Goal: Communication & Community: Connect with others

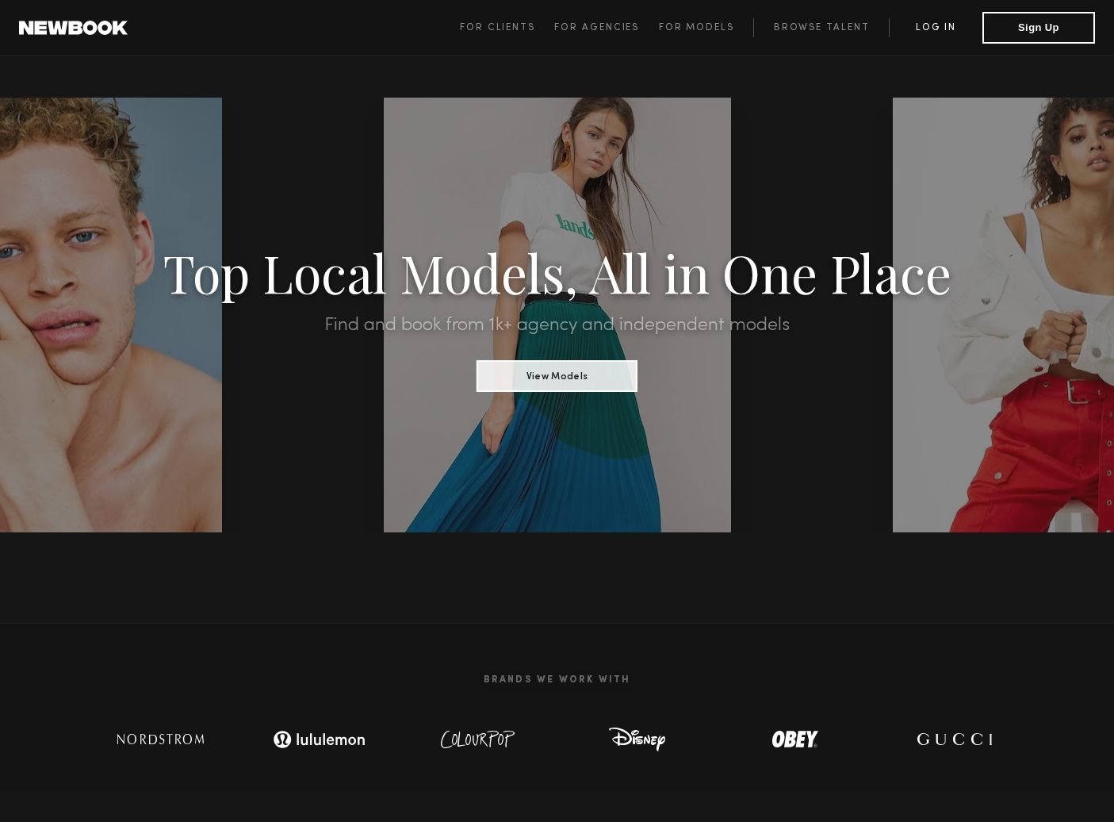
drag, startPoint x: 922, startPoint y: 19, endPoint x: 930, endPoint y: 25, distance: 9.7
click at [922, 19] on link "Log in" at bounding box center [936, 27] width 94 height 19
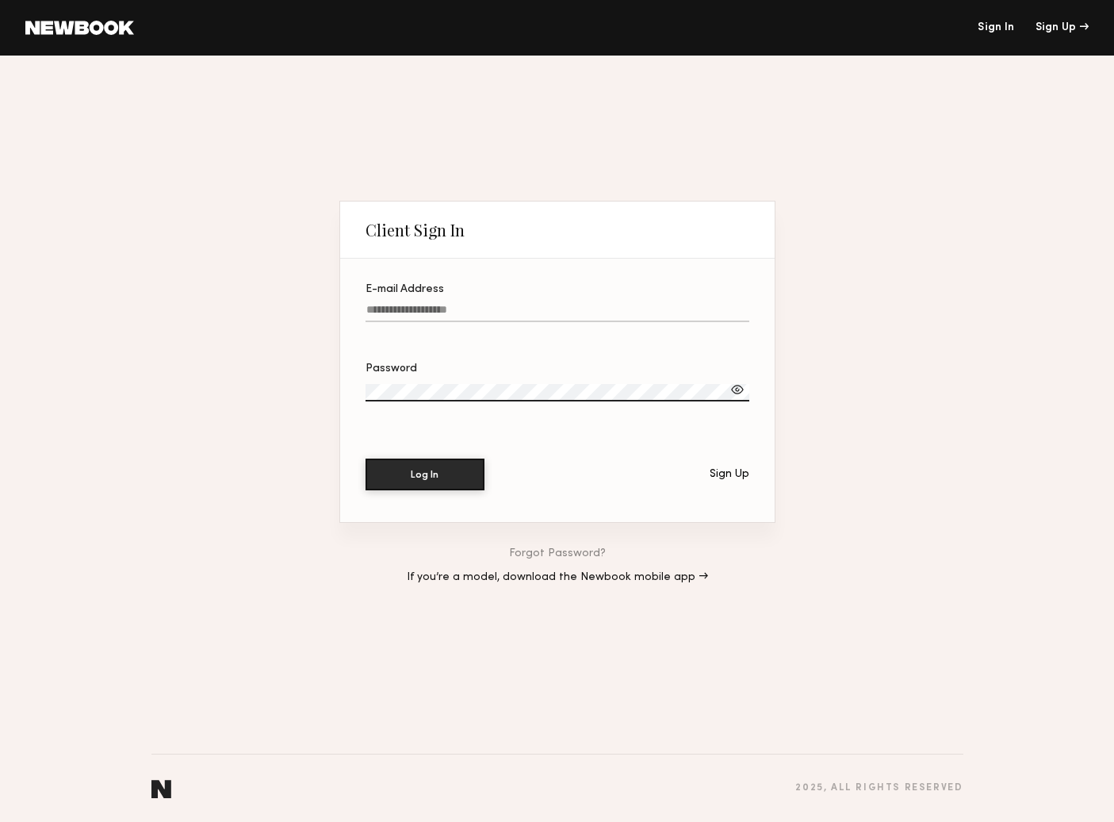
type input "**********"
click at [439, 485] on button "Log In" at bounding box center [425, 474] width 119 height 32
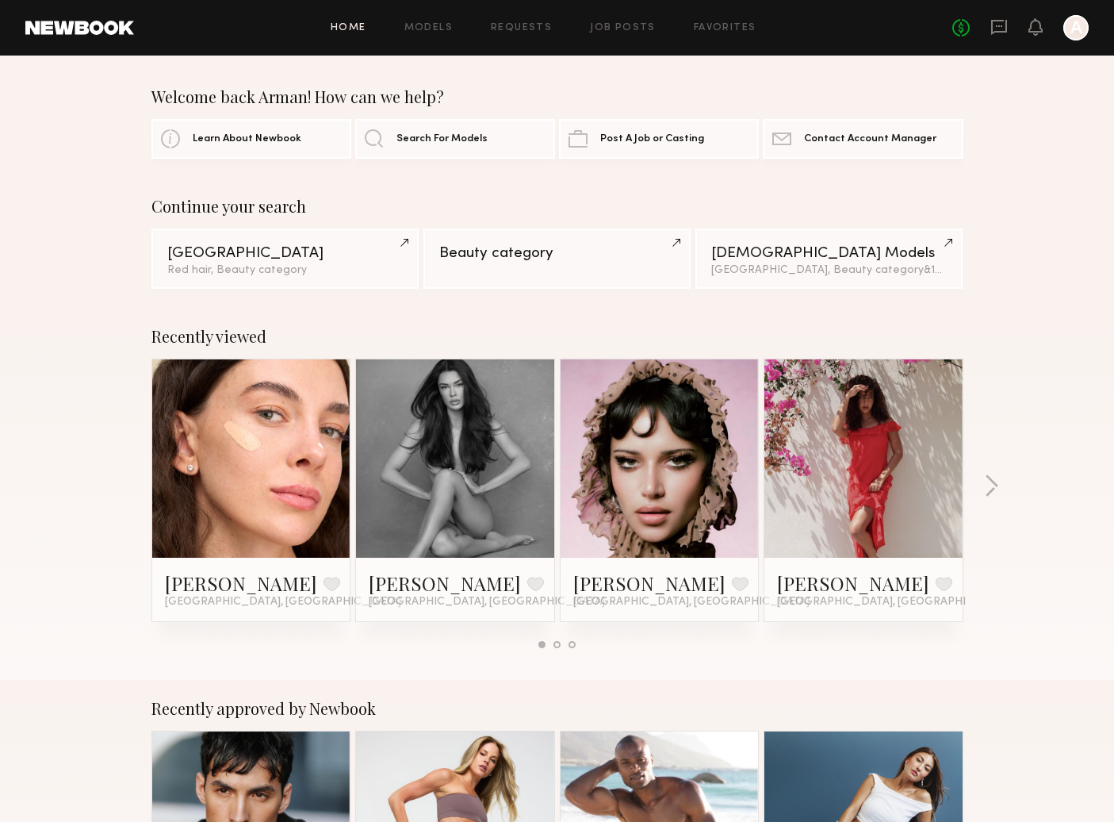
click at [642, 495] on link at bounding box center [659, 458] width 97 height 198
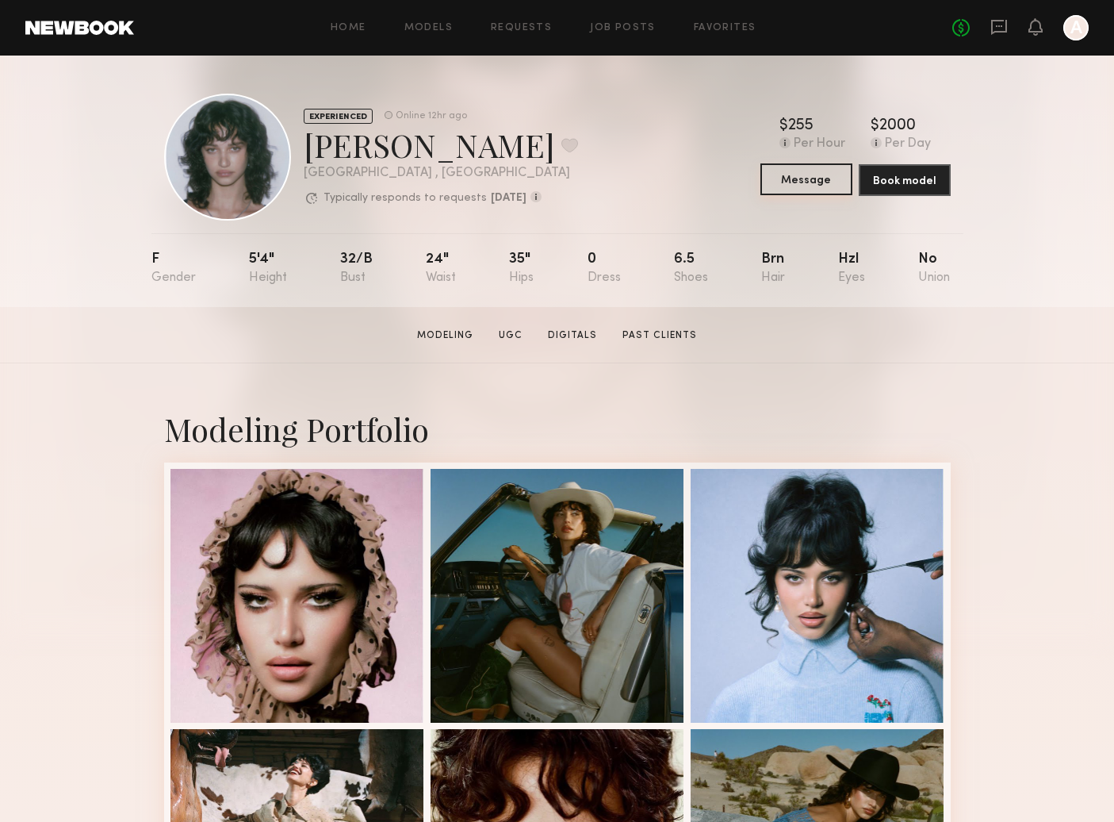
click at [788, 180] on button "Message" at bounding box center [807, 179] width 92 height 32
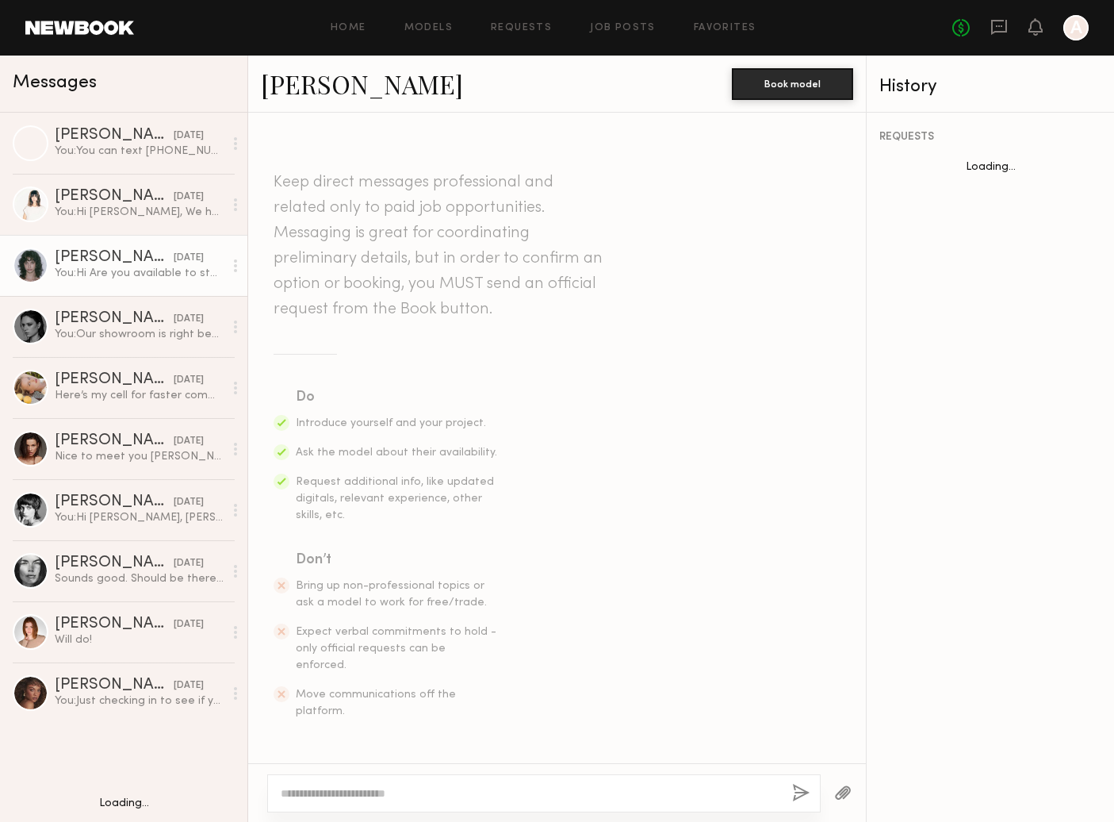
scroll to position [1164, 0]
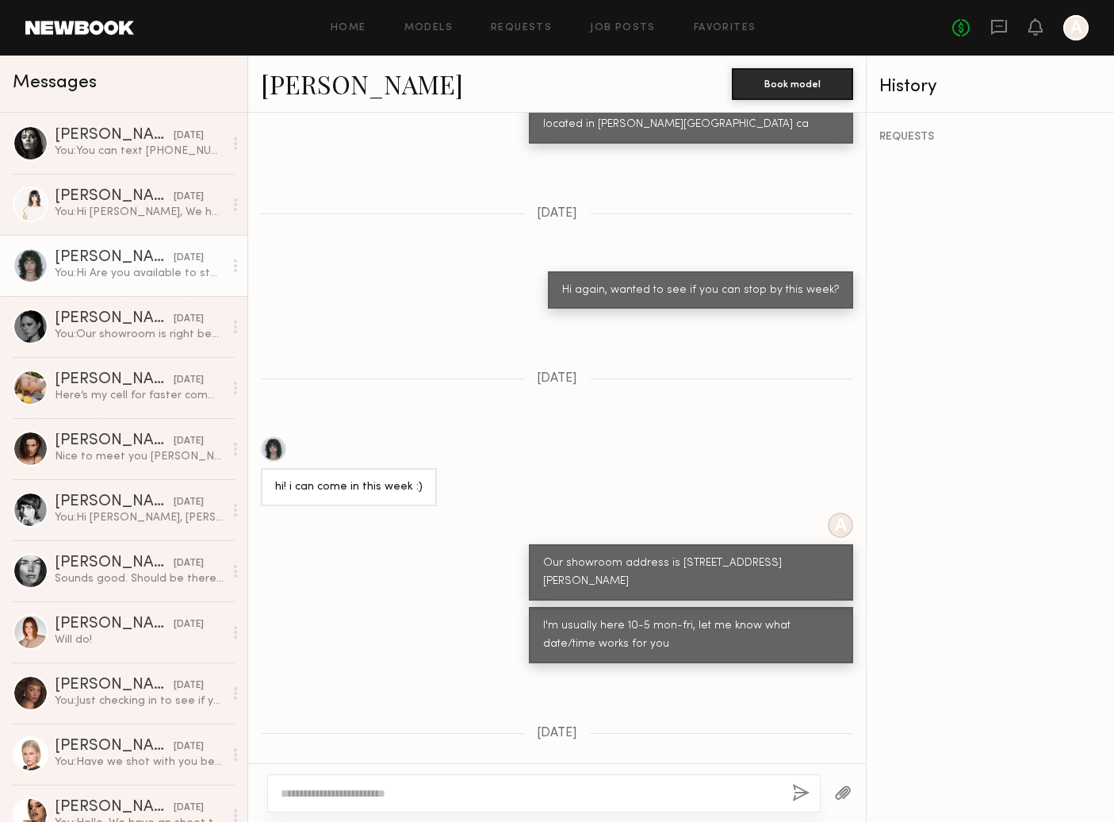
click at [729, 791] on div "Hi Are you available to stop by this week ?" at bounding box center [729, 810] width 248 height 38
click at [661, 795] on textarea at bounding box center [530, 793] width 499 height 16
type textarea "**********"
click at [799, 788] on button "button" at bounding box center [800, 794] width 17 height 20
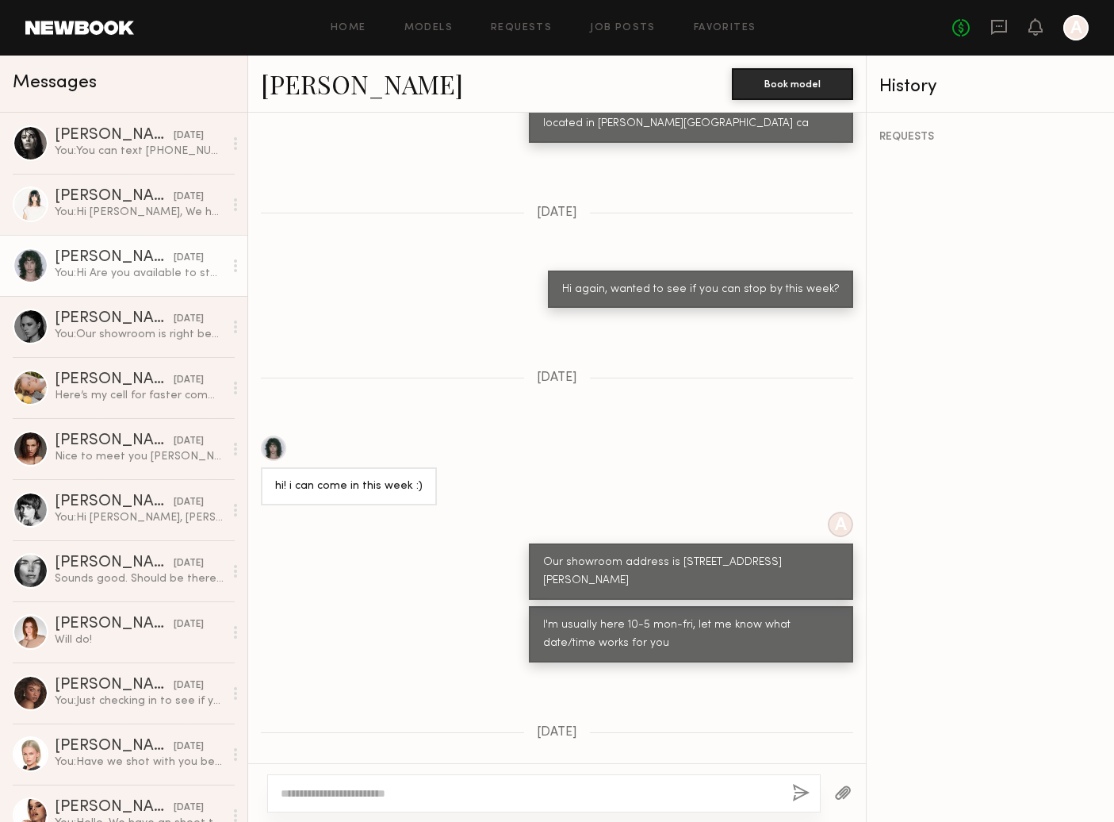
scroll to position [1347, 0]
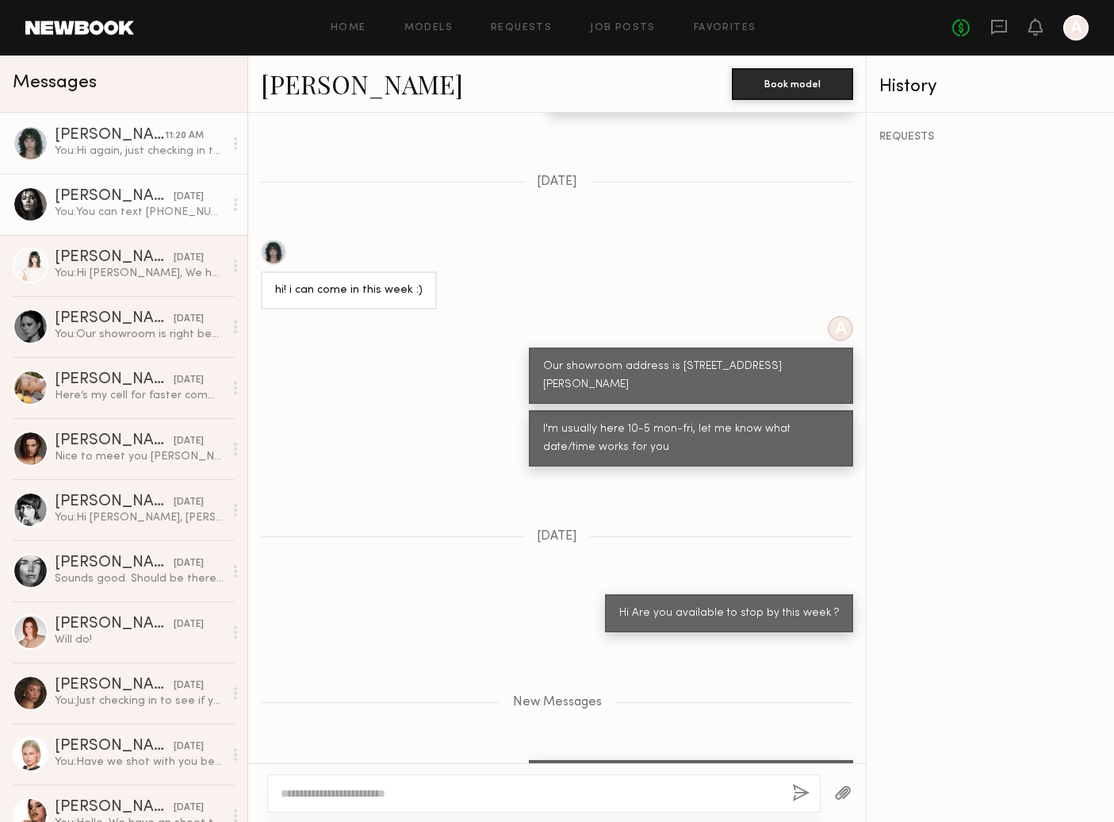
click at [64, 202] on div "[PERSON_NAME]" at bounding box center [114, 197] width 119 height 16
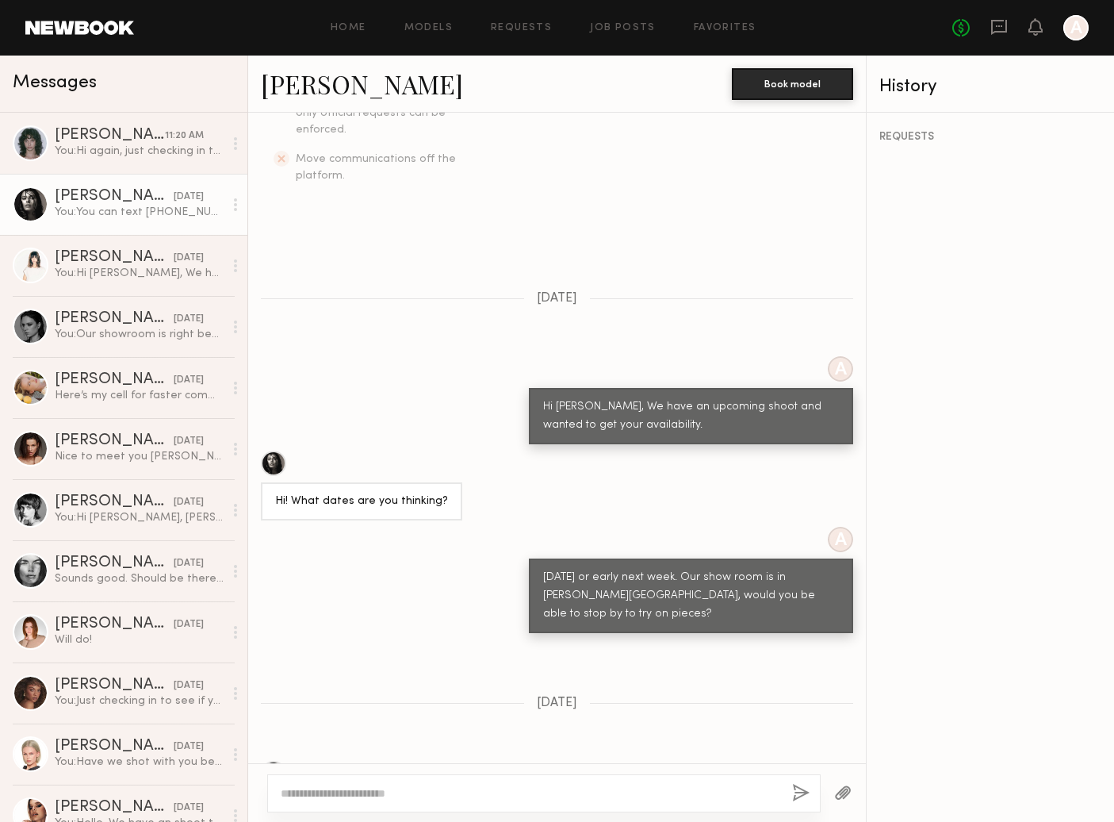
scroll to position [394, 0]
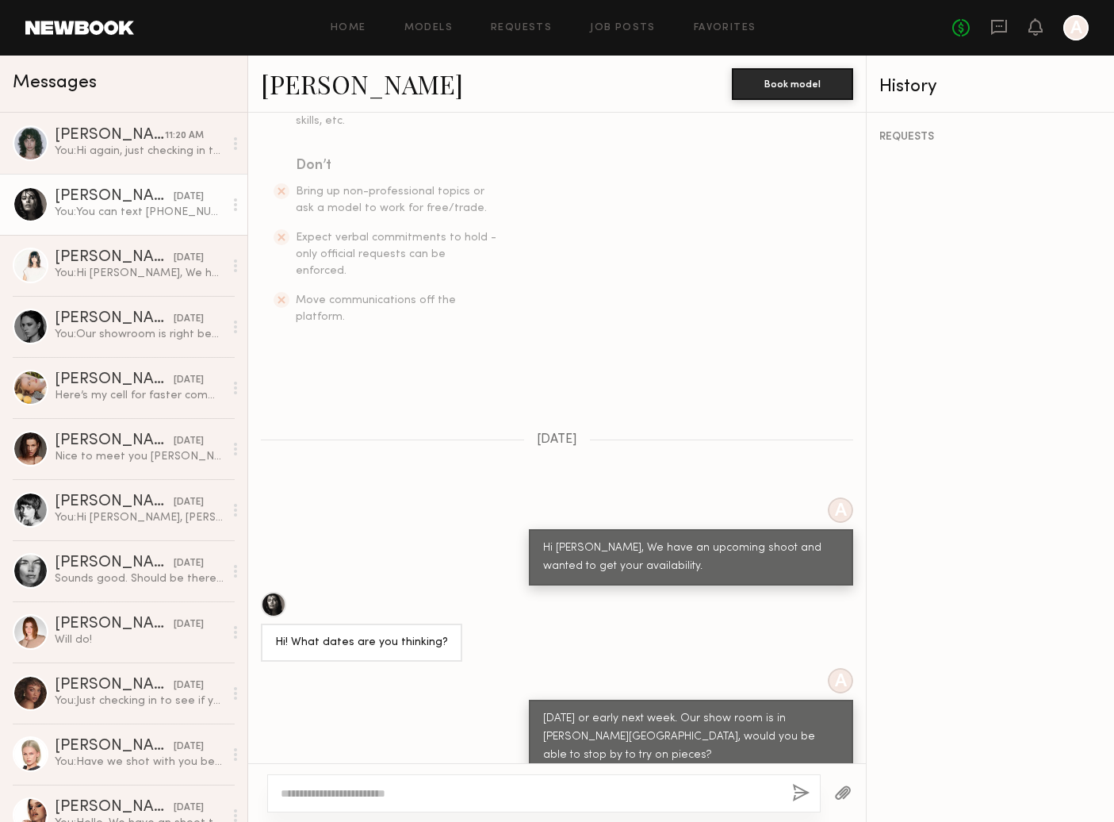
click at [301, 86] on link "[PERSON_NAME]" at bounding box center [362, 84] width 202 height 34
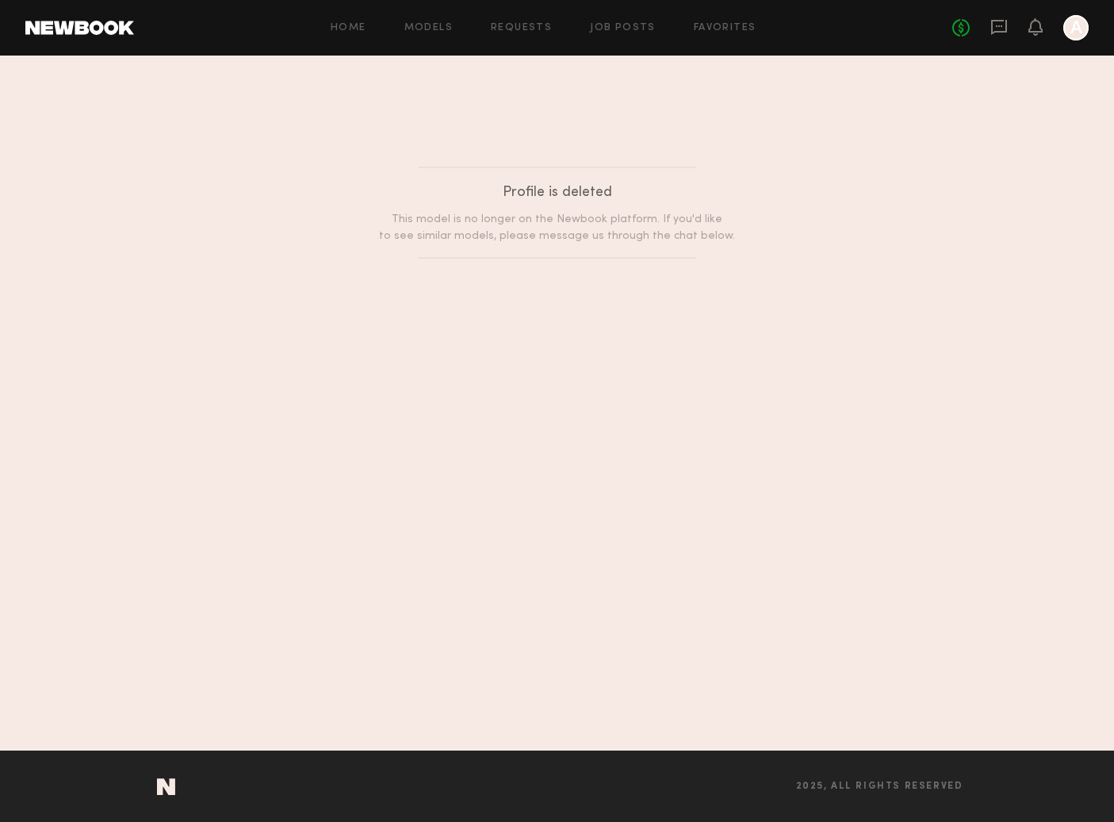
drag, startPoint x: 345, startPoint y: 33, endPoint x: 370, endPoint y: 33, distance: 25.4
click at [345, 33] on link "Home" at bounding box center [349, 28] width 36 height 10
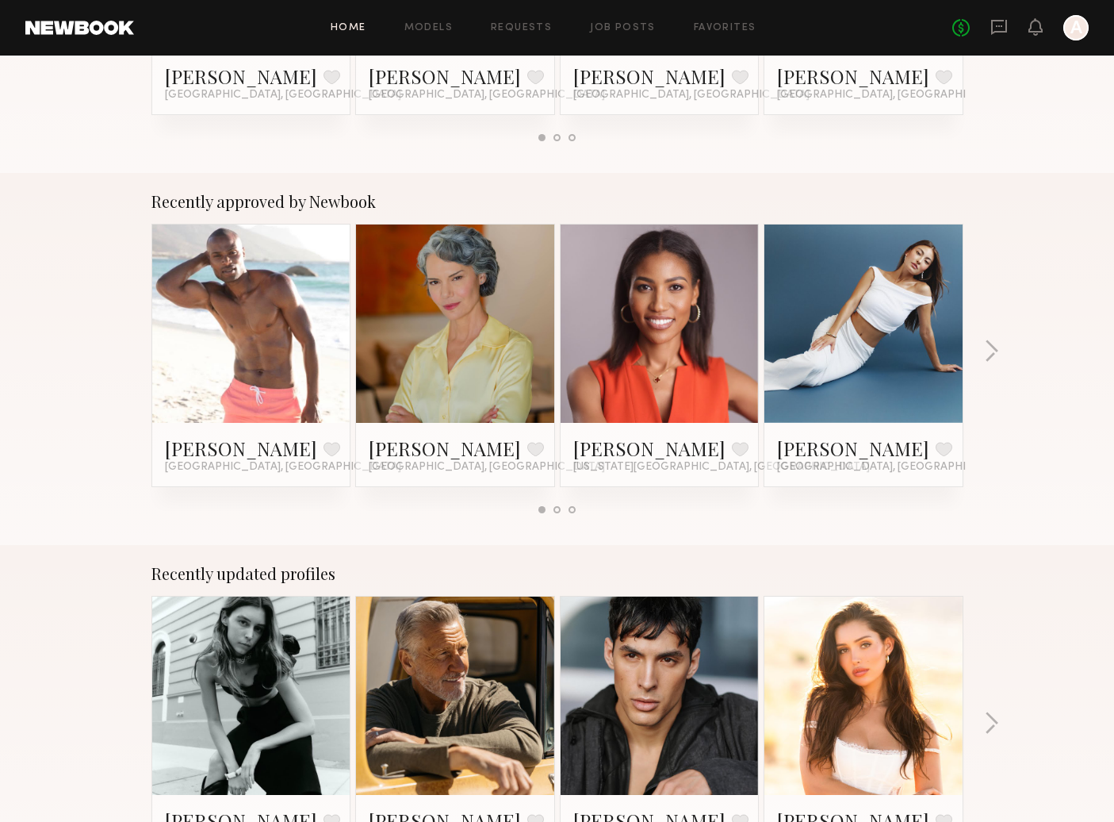
scroll to position [452, 0]
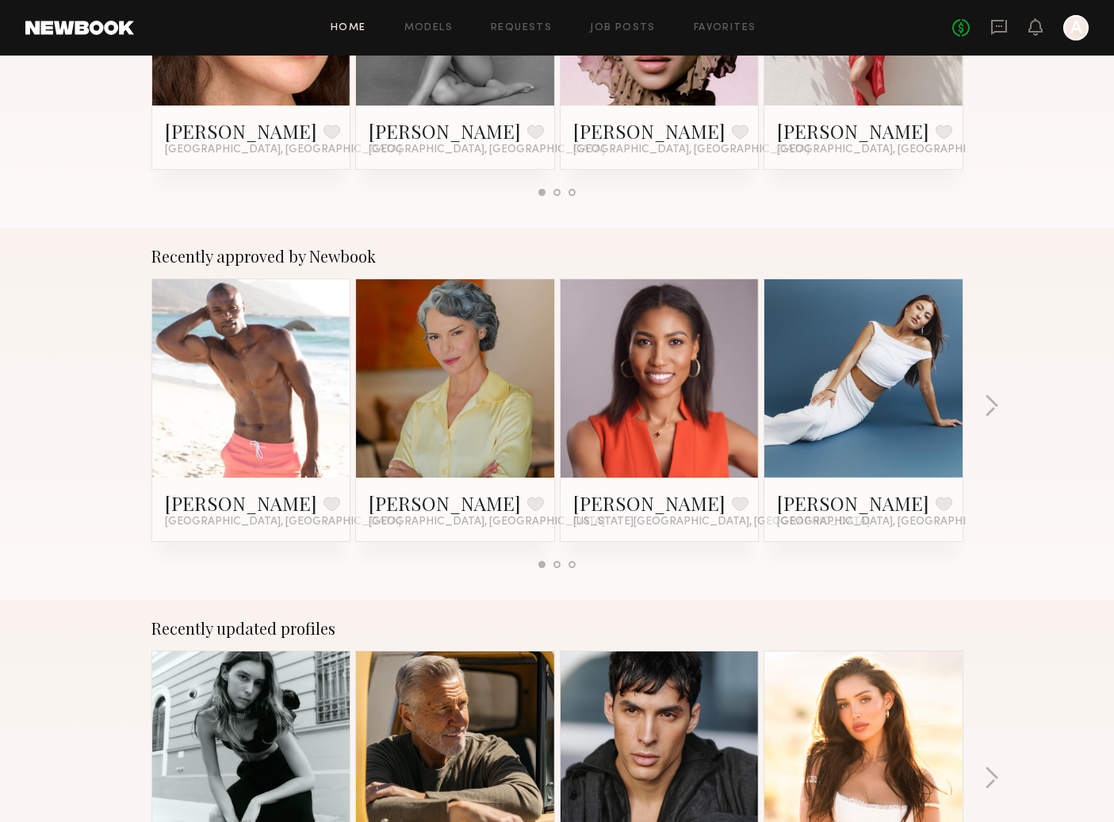
click at [974, 390] on div "Recently approved by Newbook Matthew R. Favorite Los Angeles, CA Renee P. Favor…" at bounding box center [557, 414] width 1114 height 372
click at [986, 404] on button "button" at bounding box center [991, 407] width 15 height 26
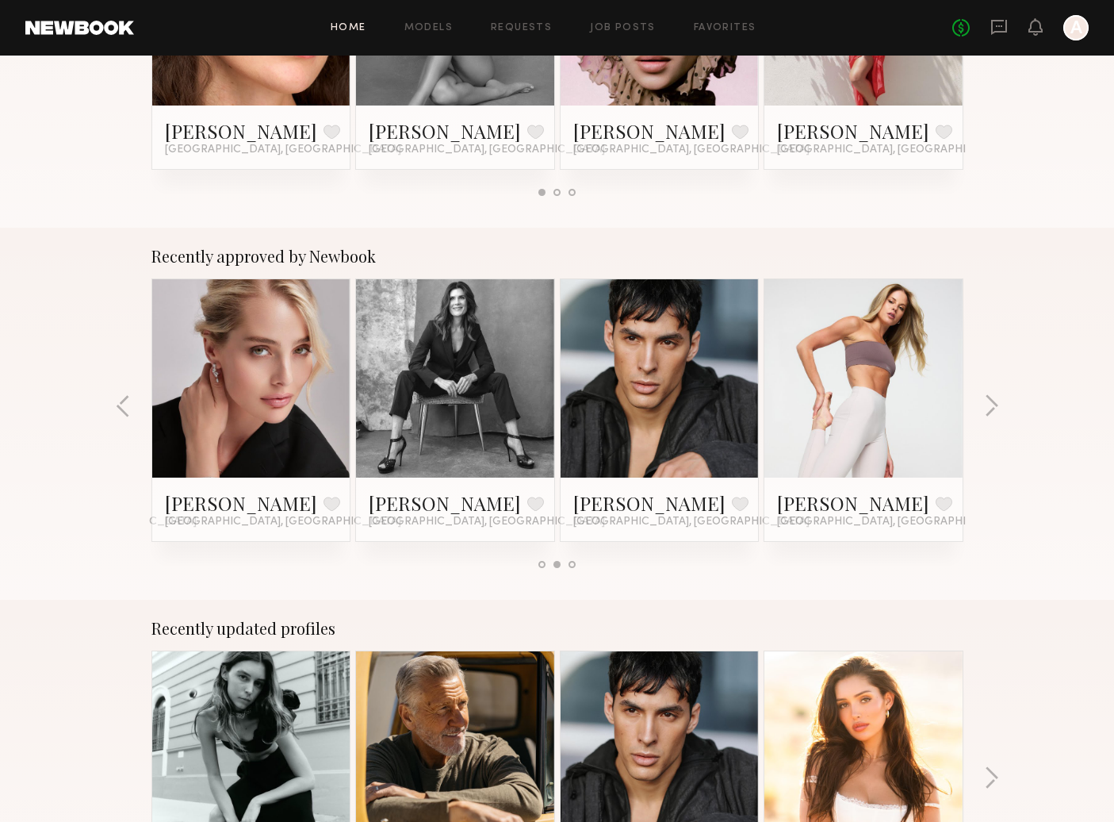
click at [242, 408] on link at bounding box center [251, 378] width 97 height 198
click at [995, 404] on button "button" at bounding box center [991, 407] width 15 height 26
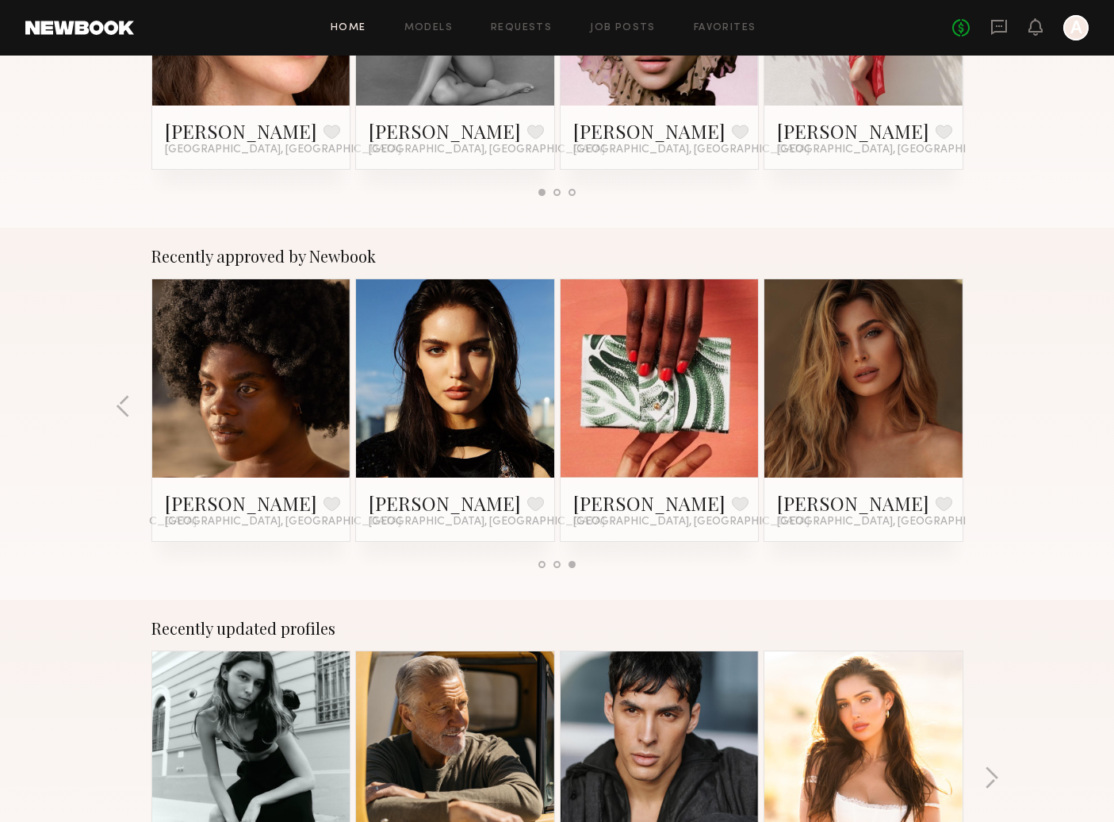
click at [862, 389] on link at bounding box center [863, 378] width 97 height 198
click at [482, 397] on link at bounding box center [455, 378] width 97 height 198
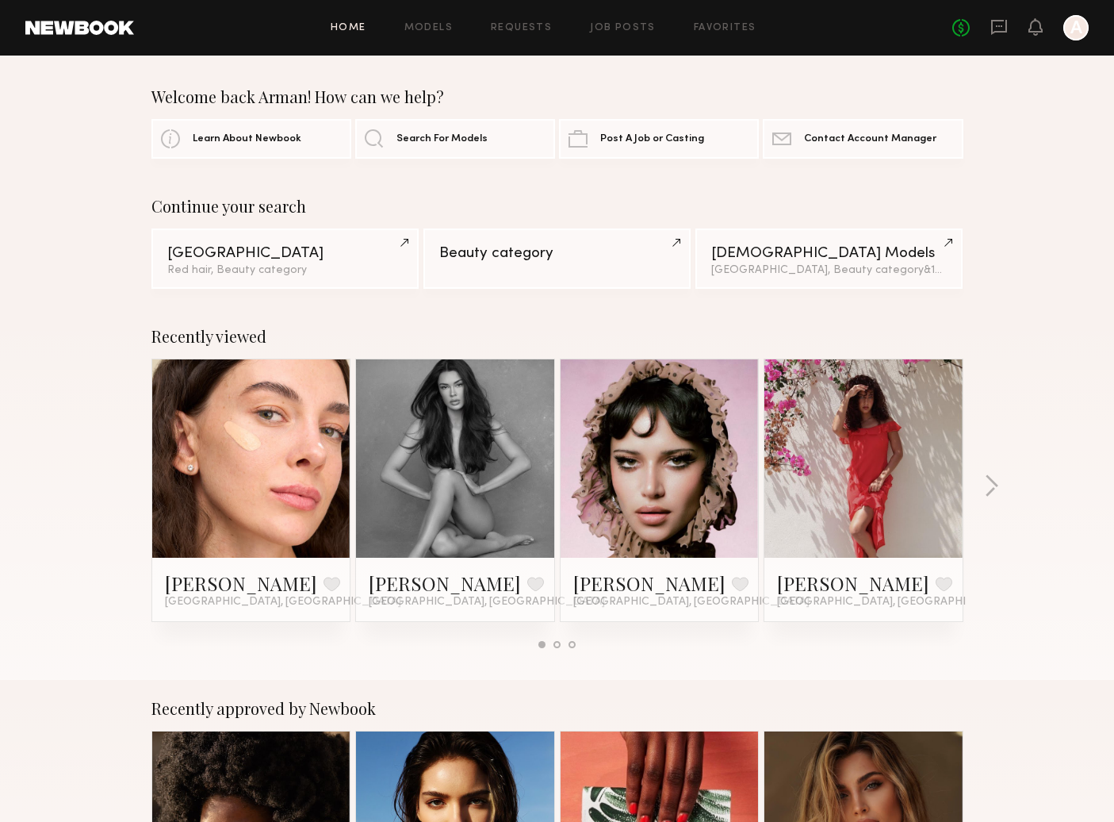
scroll to position [0, 0]
click at [991, 480] on button "button" at bounding box center [991, 487] width 15 height 26
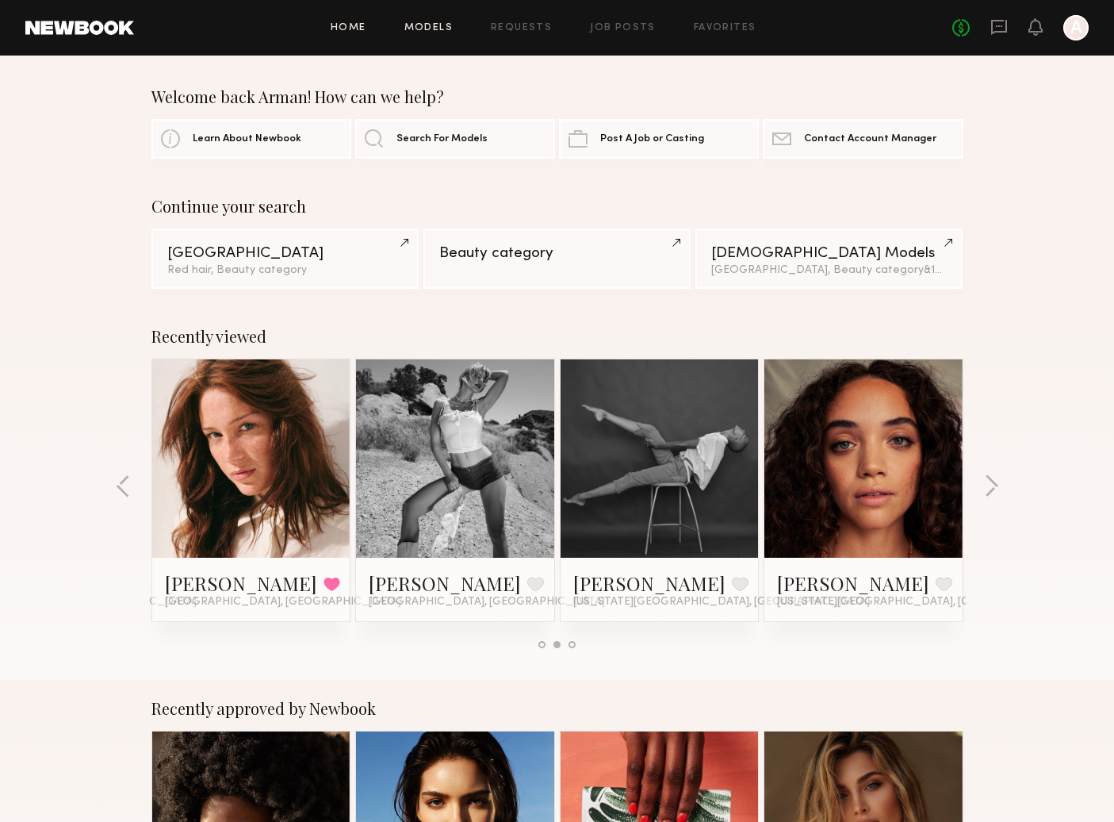
click at [430, 29] on link "Models" at bounding box center [428, 28] width 48 height 10
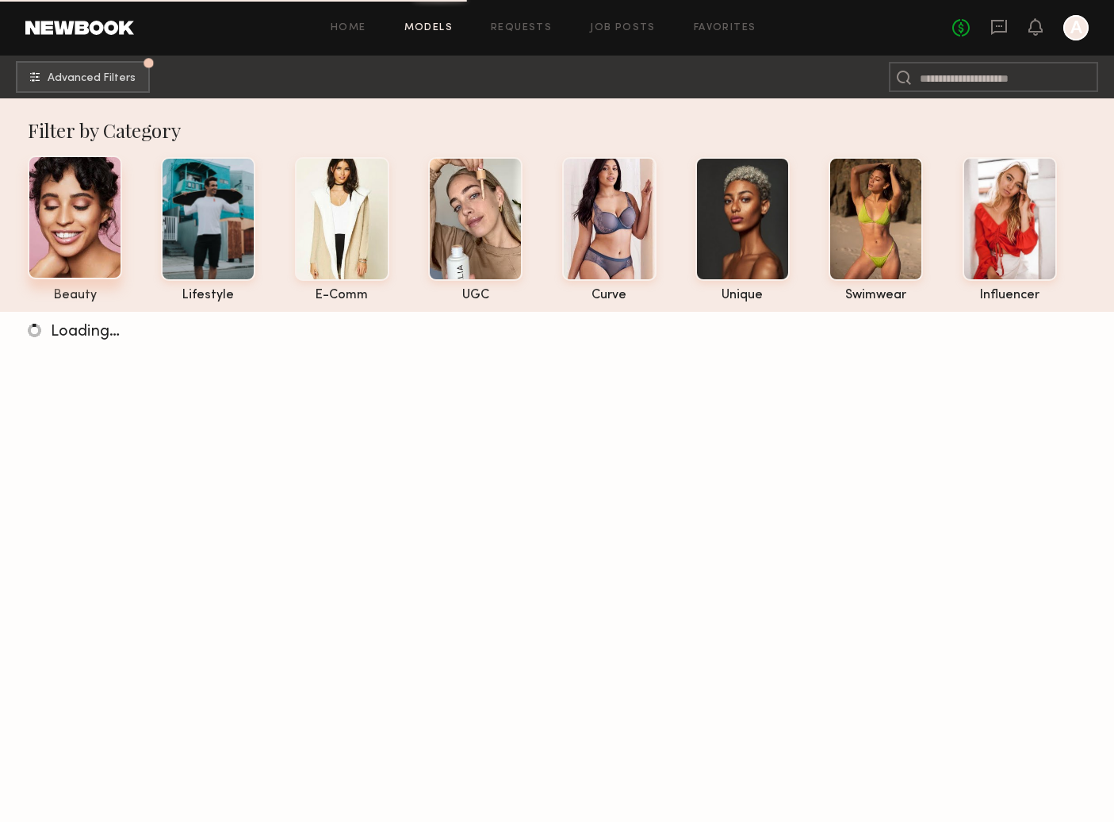
click at [94, 226] on div at bounding box center [75, 217] width 94 height 124
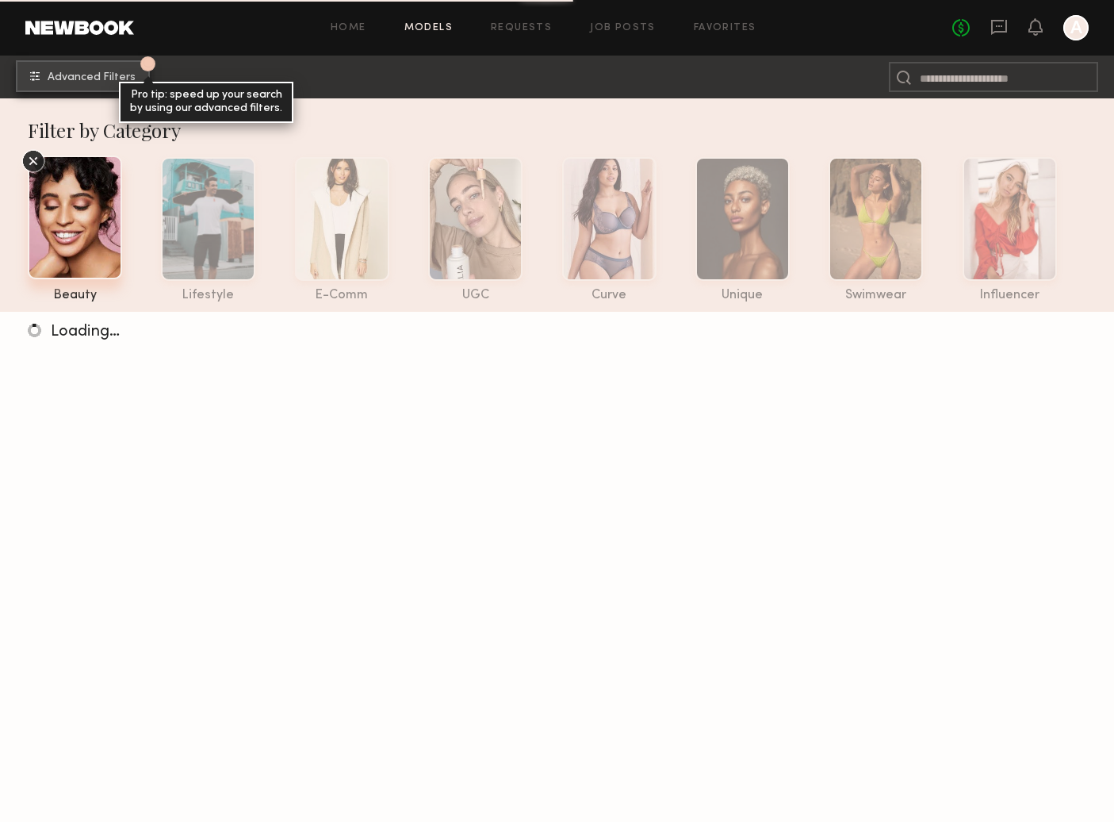
click at [53, 69] on button "1 Advanced Filters Pro tip: speed up your search by using our advanced filters." at bounding box center [83, 76] width 134 height 32
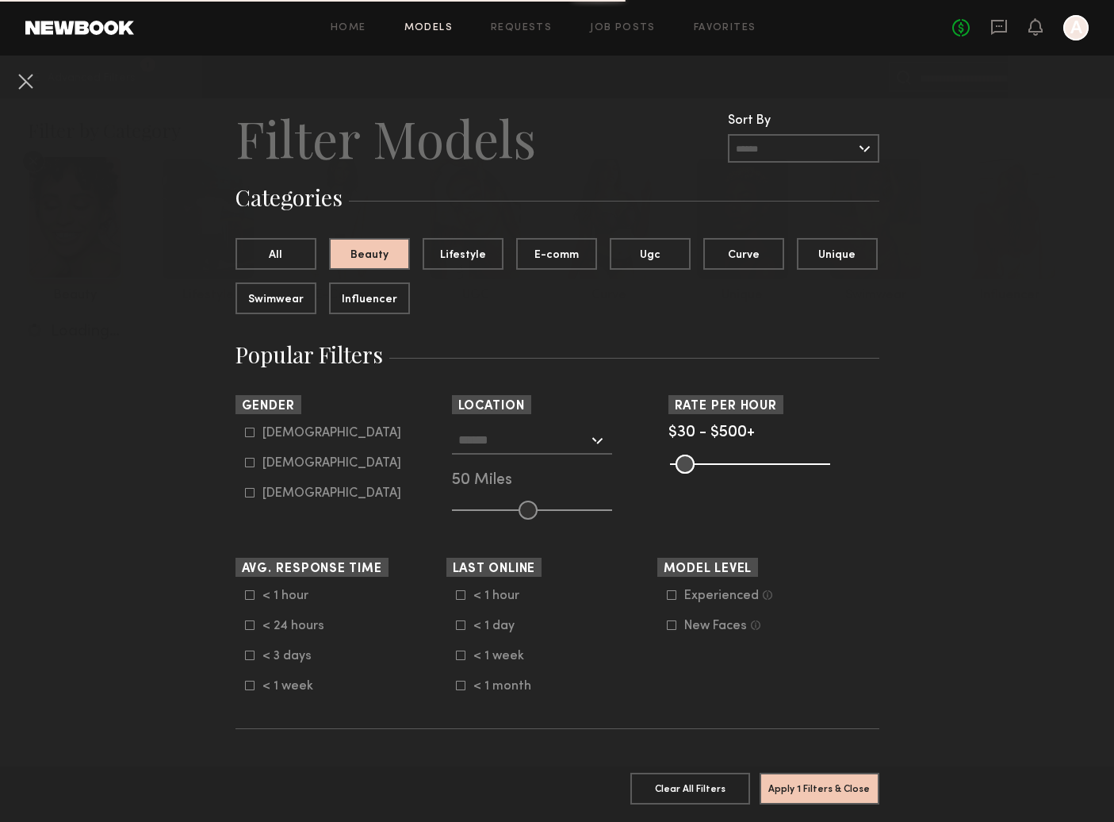
click at [491, 447] on input "text" at bounding box center [523, 439] width 130 height 27
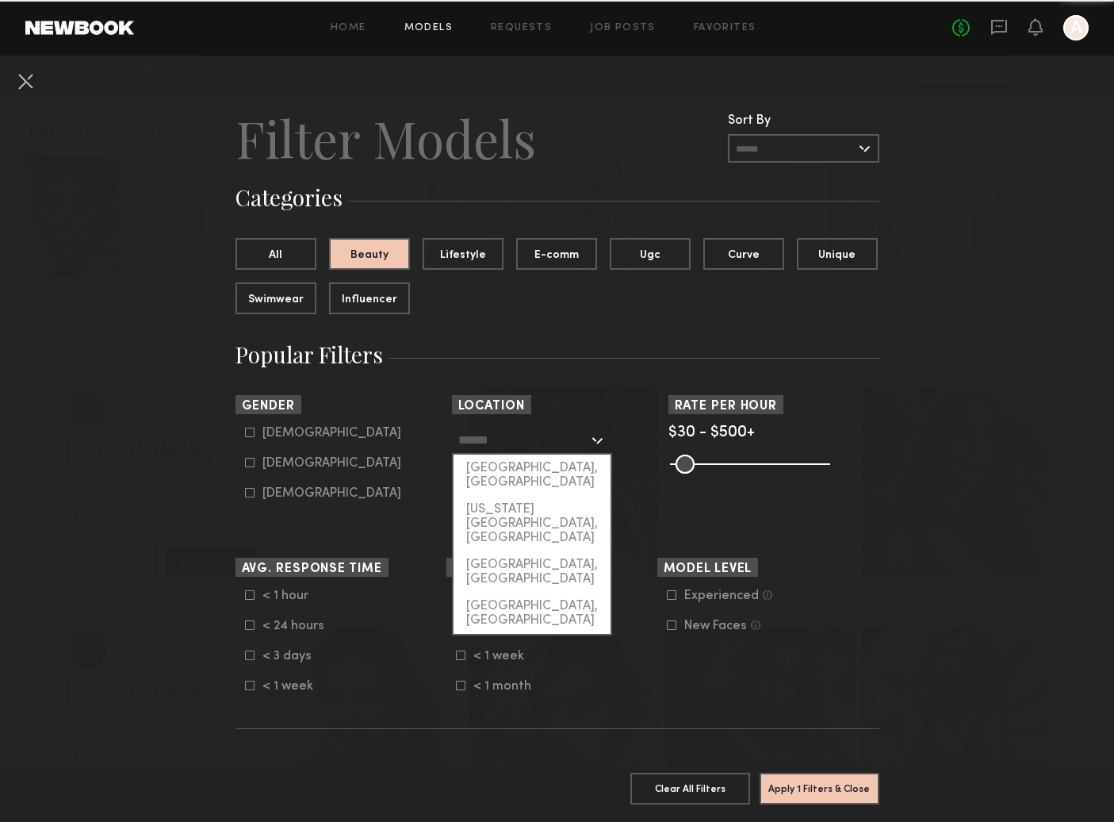
drag, startPoint x: 524, startPoint y: 471, endPoint x: 382, endPoint y: 458, distance: 142.6
click at [524, 472] on div "[GEOGRAPHIC_DATA], [GEOGRAPHIC_DATA]" at bounding box center [532, 474] width 157 height 41
type input "**********"
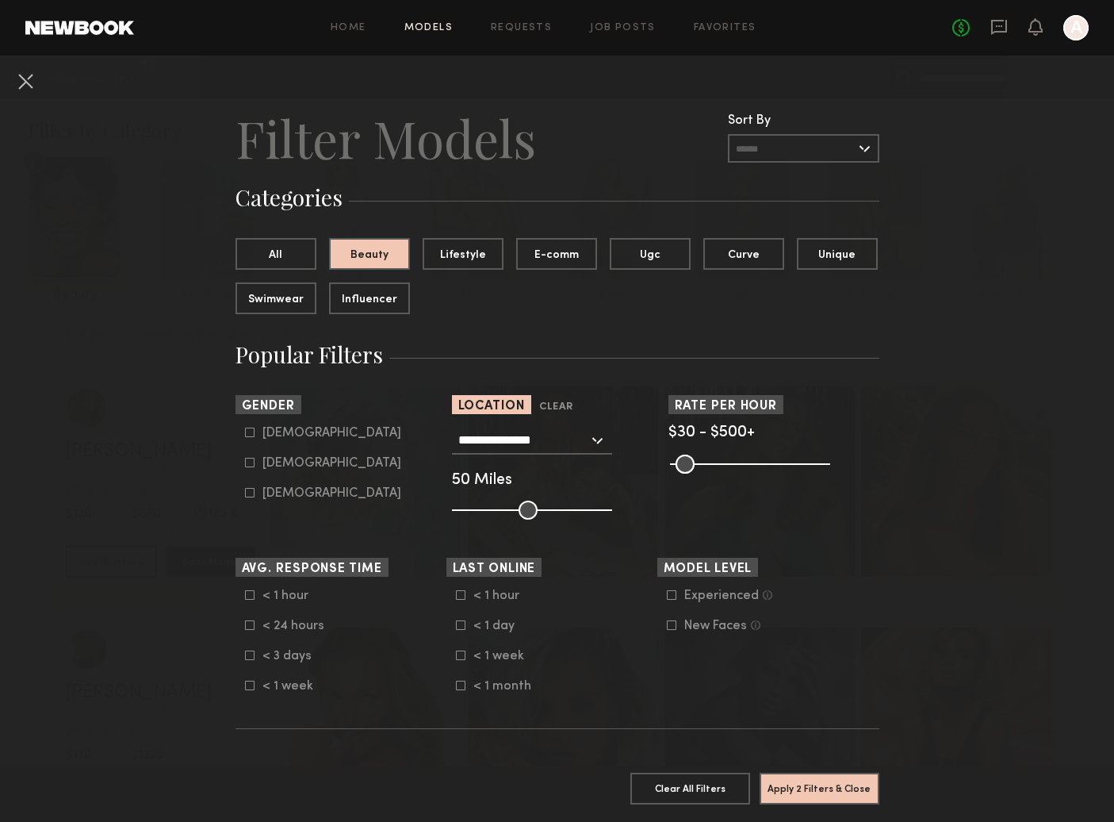
drag, startPoint x: 283, startPoint y: 458, endPoint x: 302, endPoint y: 460, distance: 19.2
click at [284, 458] on div "Female" at bounding box center [332, 463] width 139 height 10
type input "**"
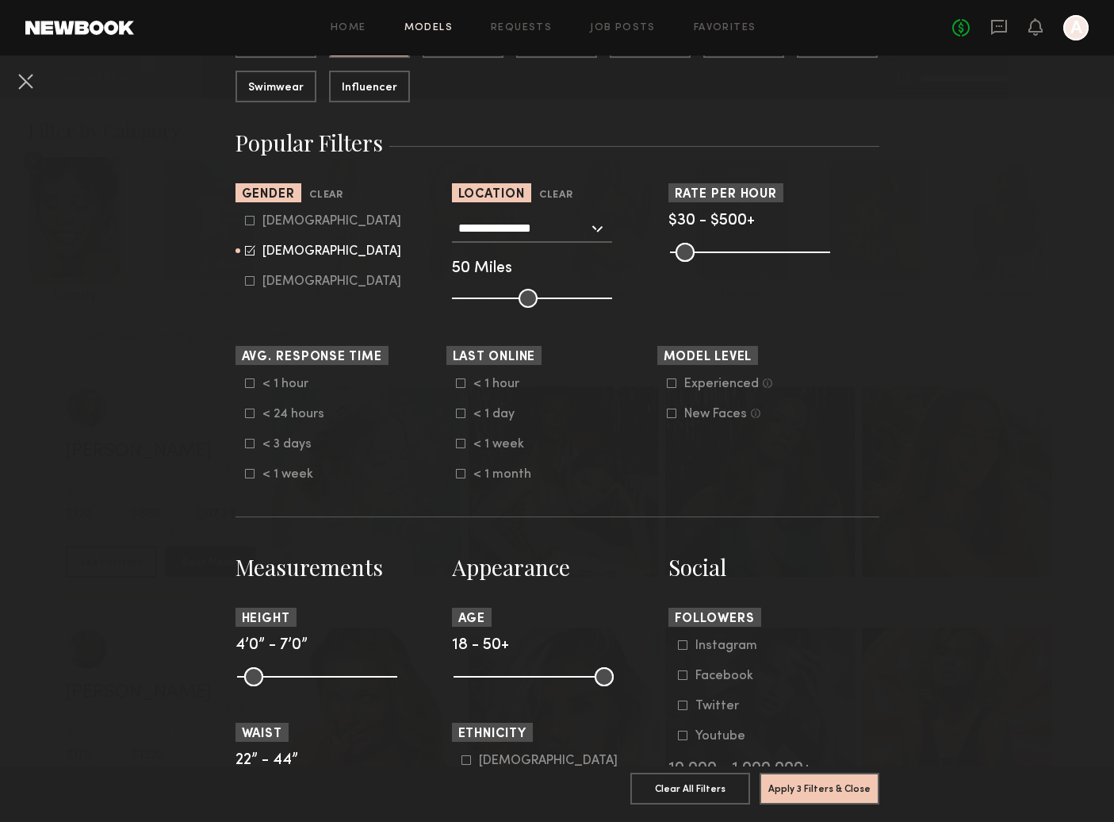
scroll to position [335, 0]
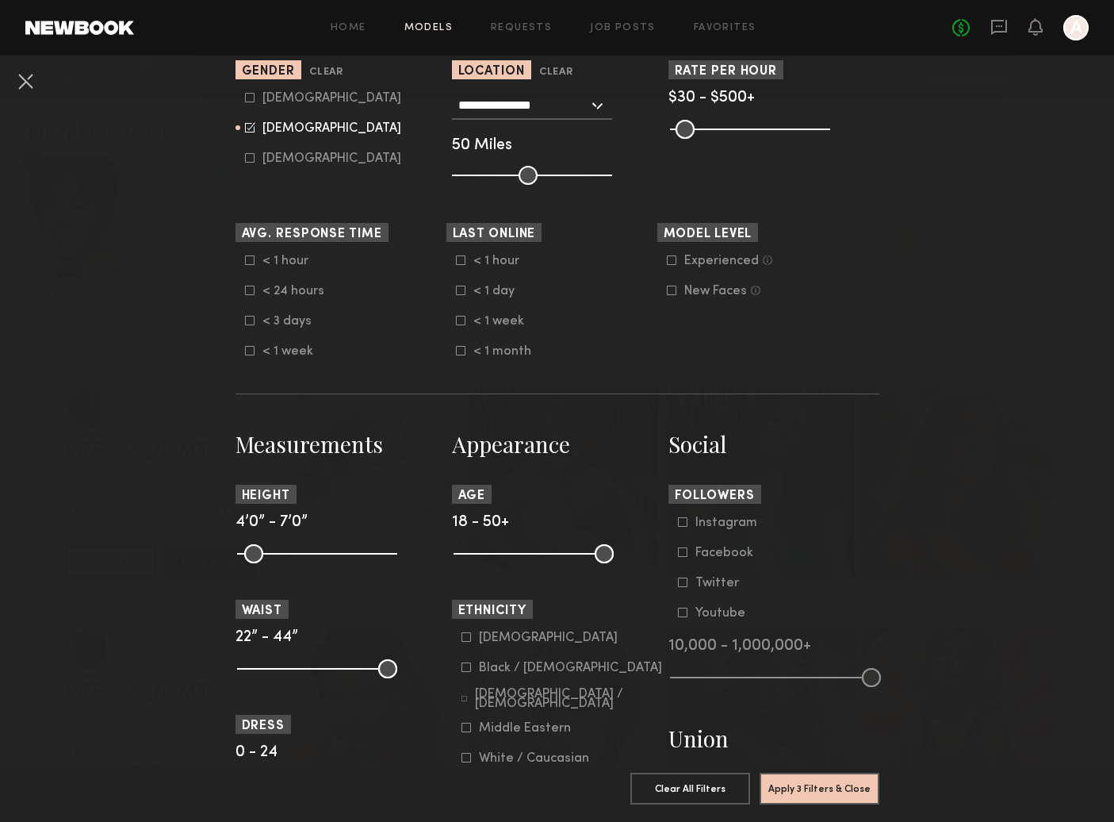
drag, startPoint x: 270, startPoint y: 748, endPoint x: 278, endPoint y: 743, distance: 9.9
click at [270, 748] on span "0 - 24" at bounding box center [257, 752] width 42 height 15
click at [266, 722] on span "Dress" at bounding box center [264, 726] width 44 height 12
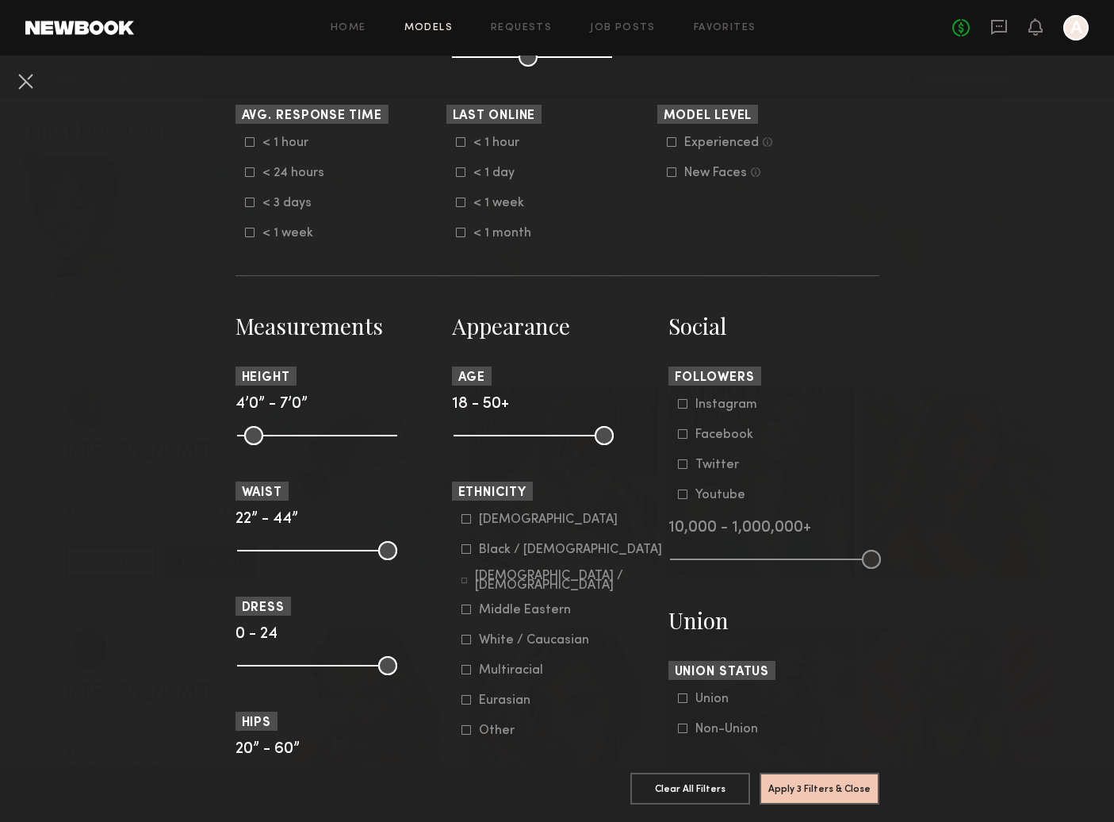
scroll to position [517, 0]
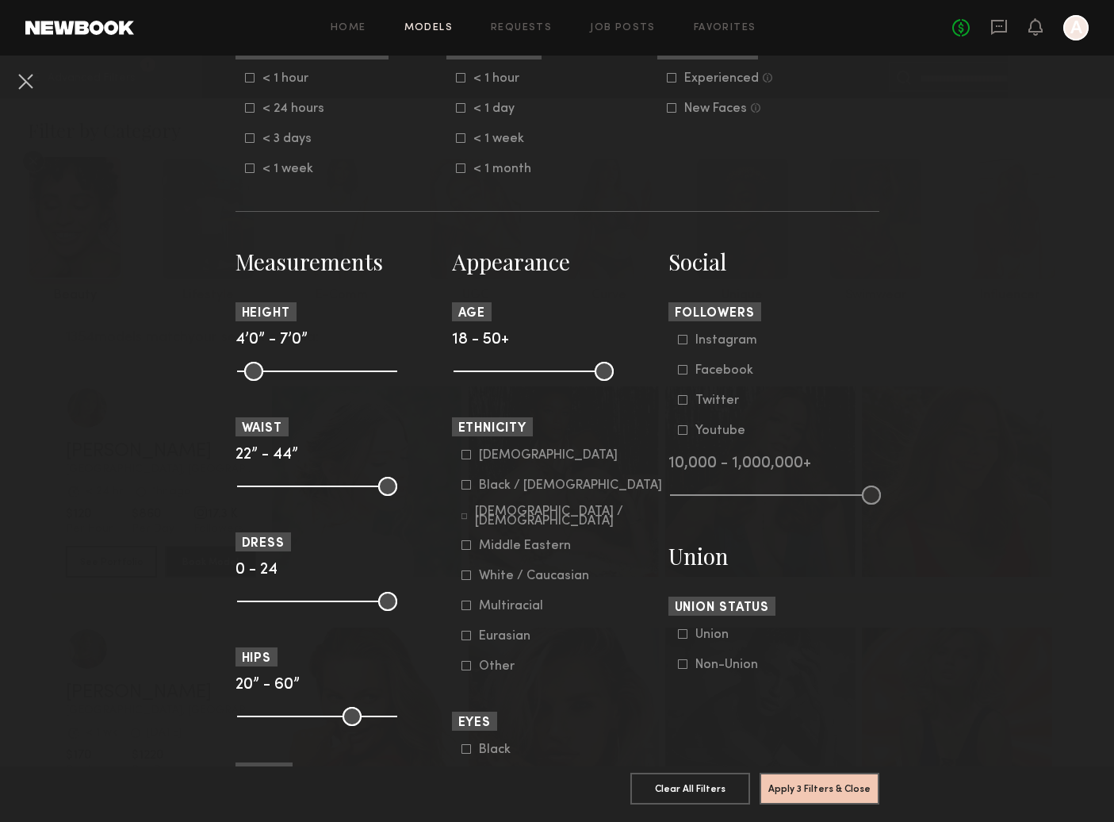
click at [287, 602] on common-range-minmax at bounding box center [316, 599] width 160 height 19
click at [278, 604] on common-range-minmax at bounding box center [316, 599] width 160 height 19
drag, startPoint x: 389, startPoint y: 603, endPoint x: 272, endPoint y: 608, distance: 117.5
type input "*"
click at [272, 608] on input "range" at bounding box center [317, 601] width 160 height 19
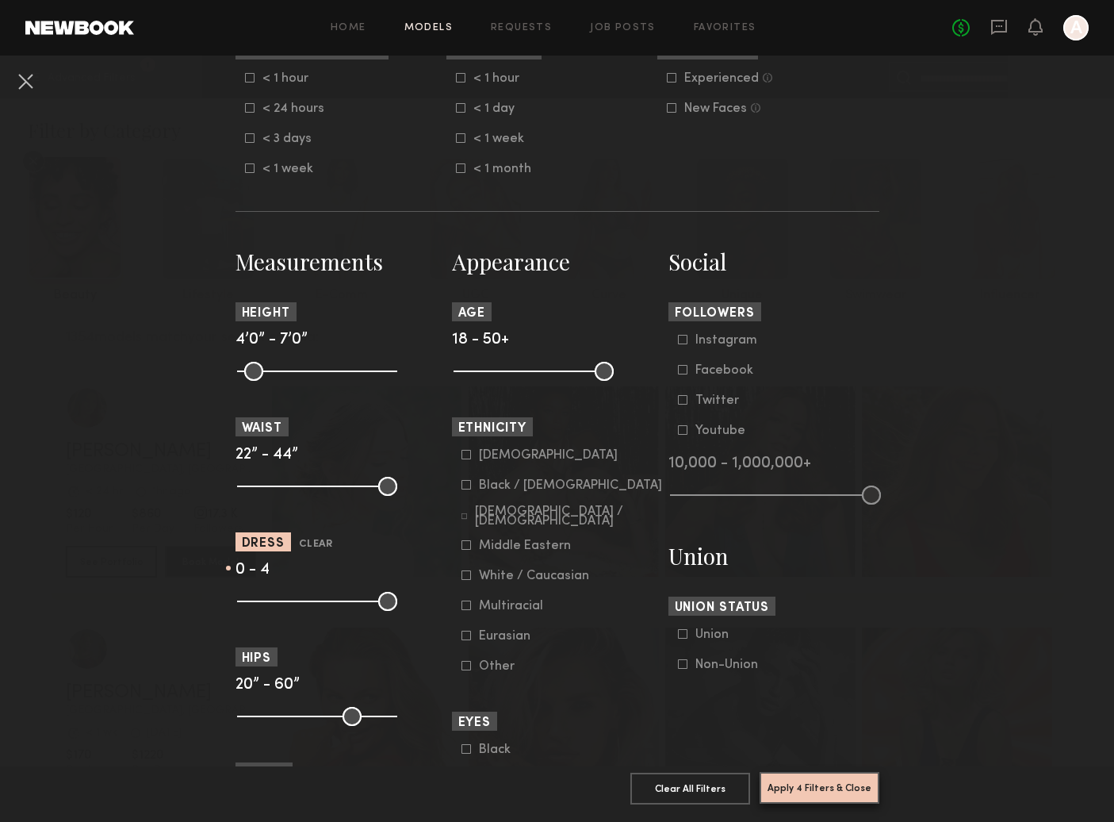
click at [853, 789] on button "Apply 4 Filters & Close" at bounding box center [820, 788] width 120 height 32
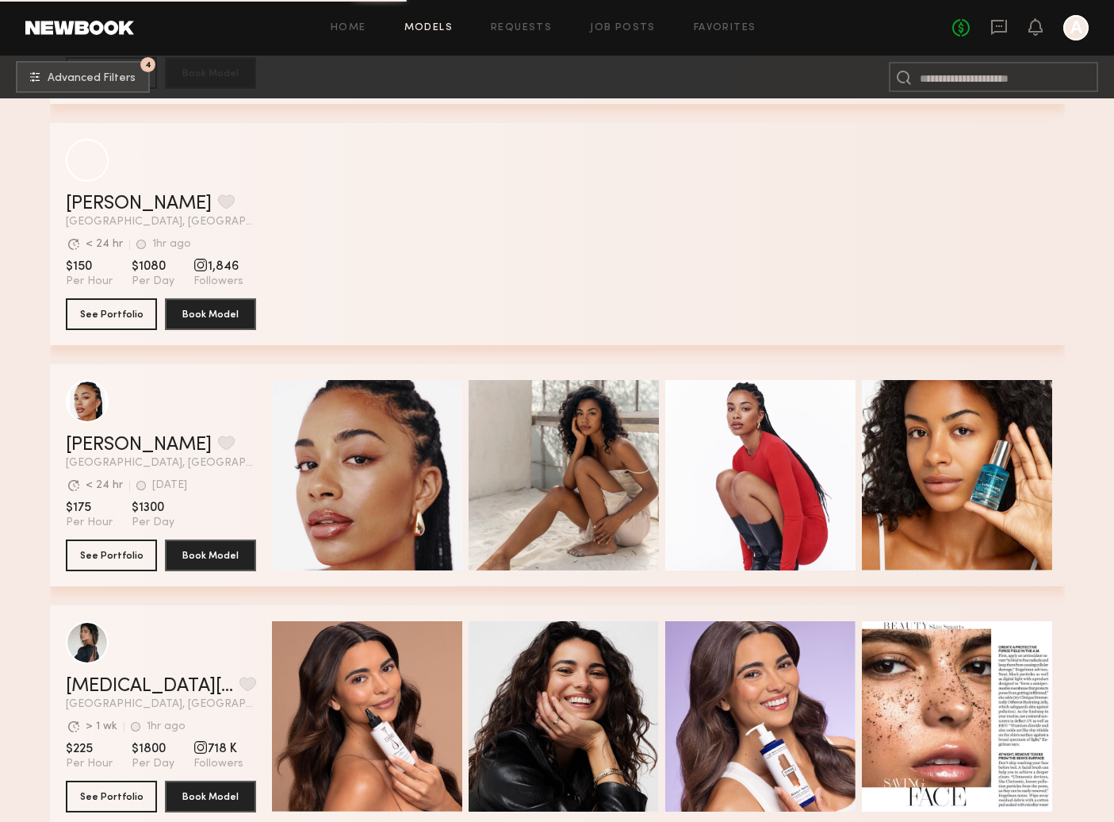
scroll to position [7958, 0]
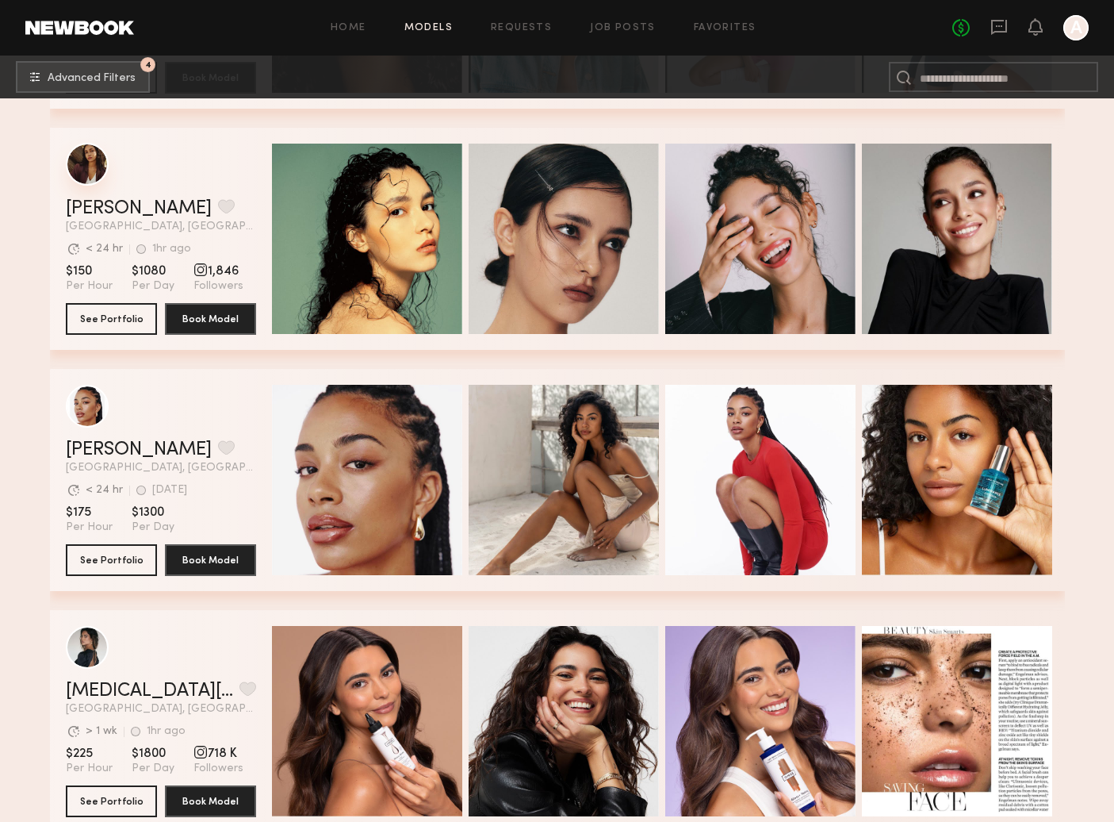
click at [79, 163] on div "grid" at bounding box center [87, 164] width 43 height 43
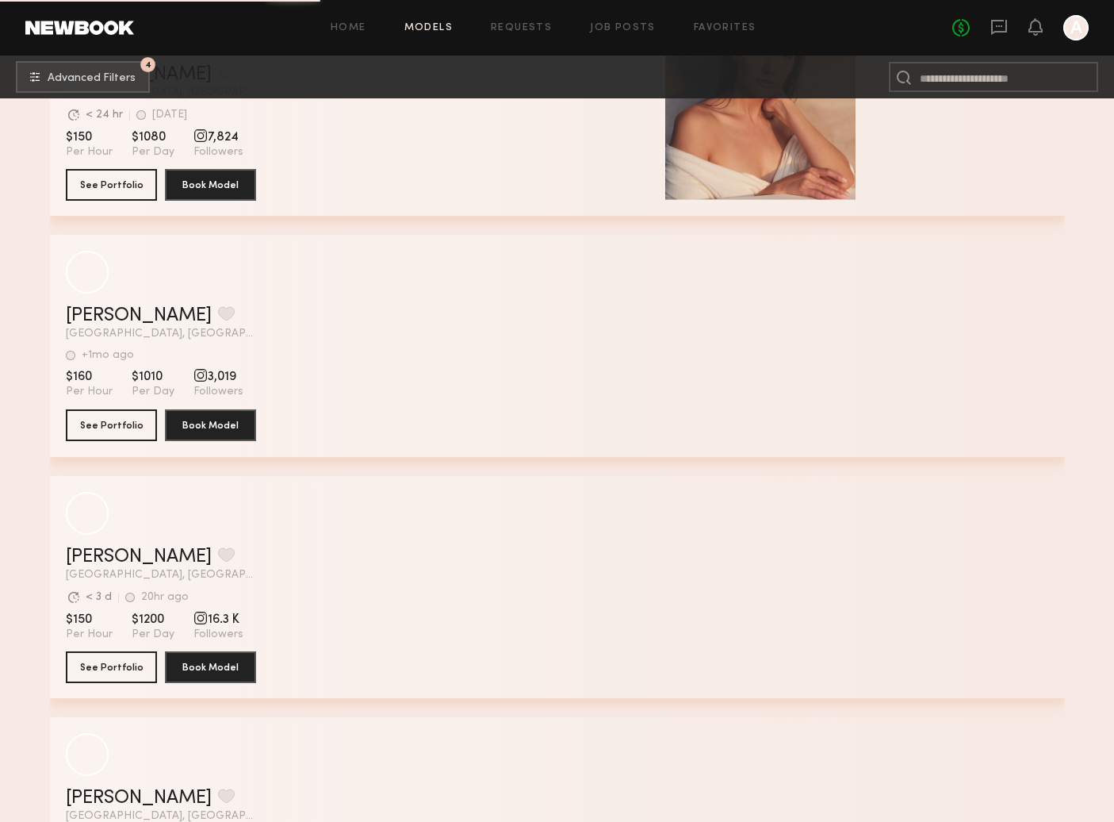
scroll to position [39709, 0]
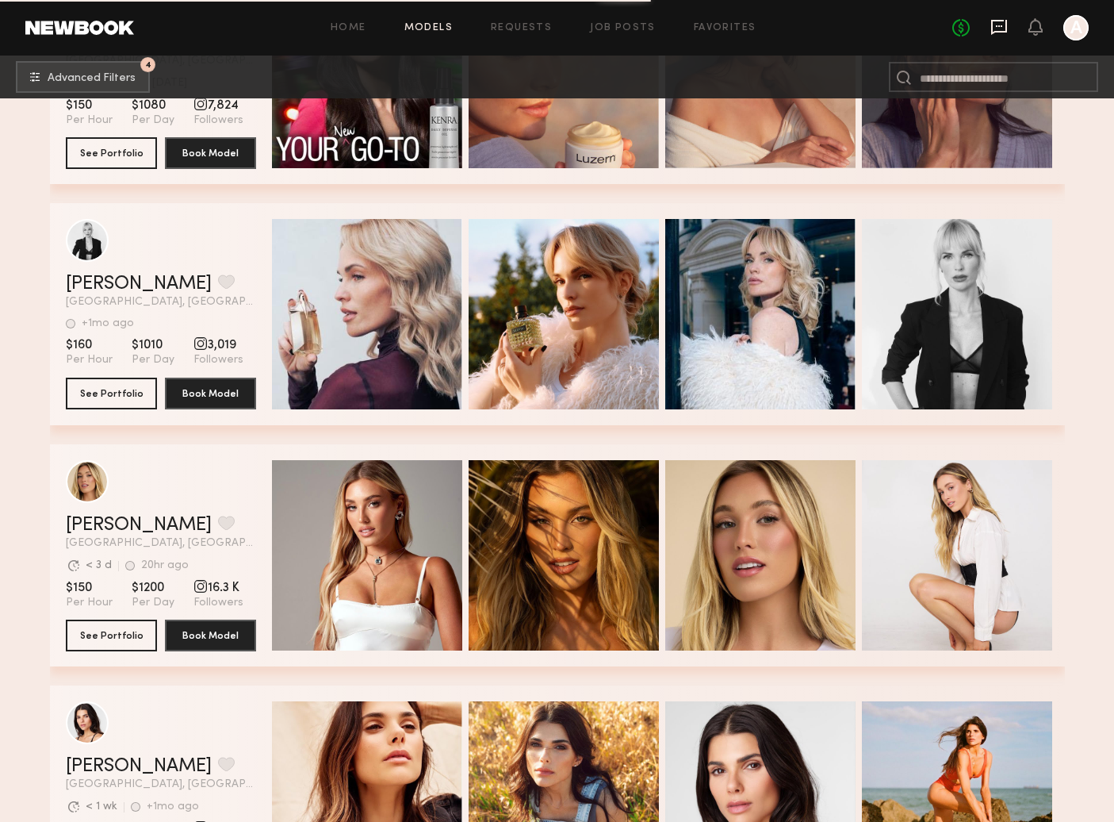
click at [995, 32] on icon at bounding box center [999, 27] width 16 height 15
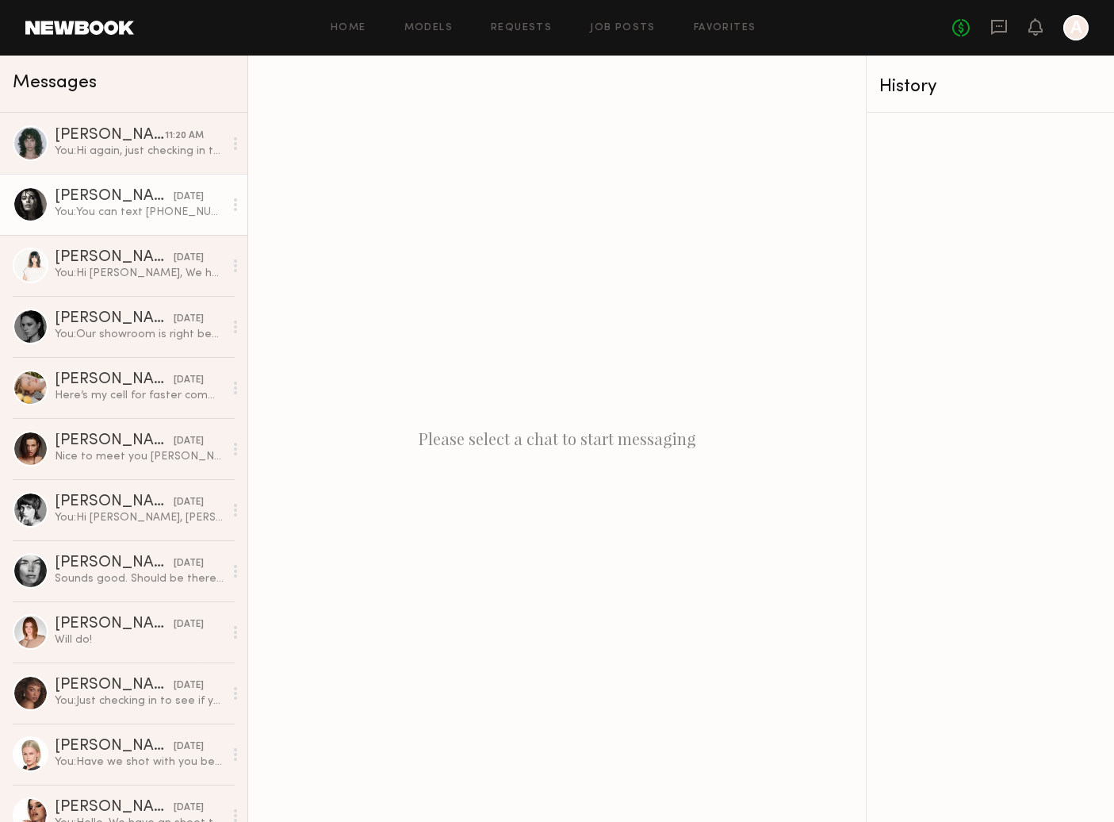
click at [35, 205] on div at bounding box center [31, 204] width 36 height 36
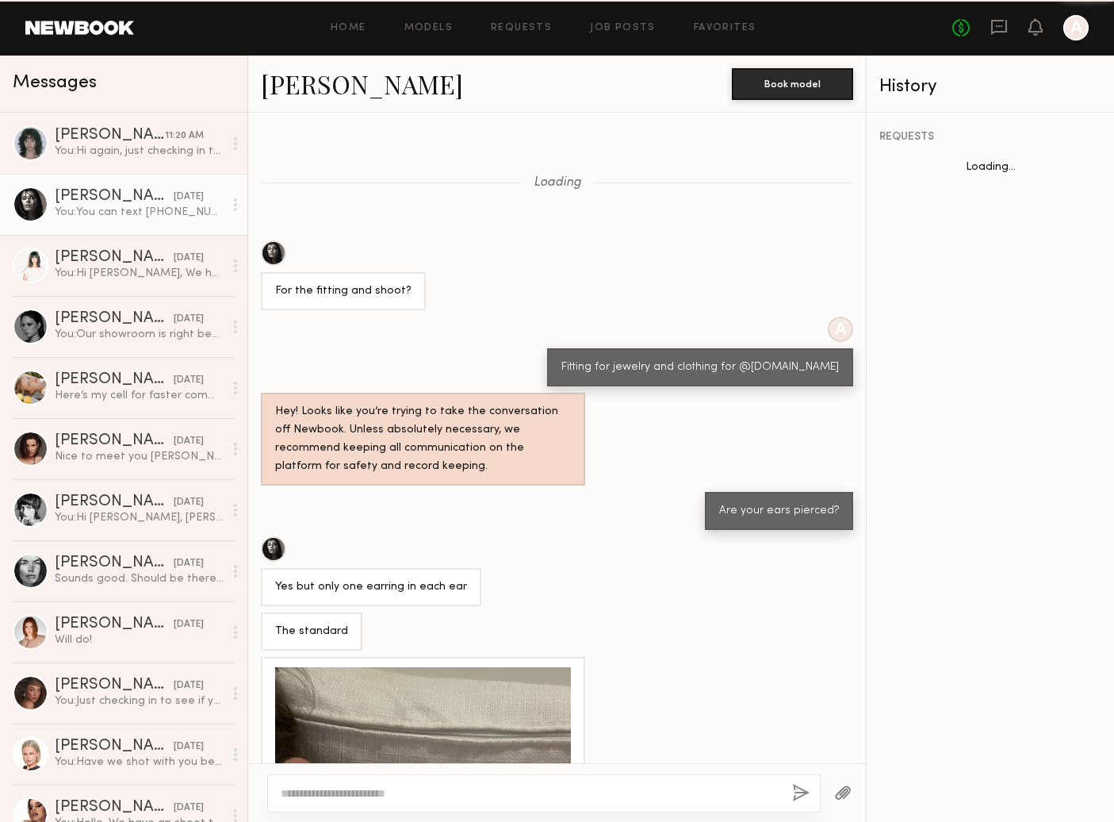
scroll to position [687, 0]
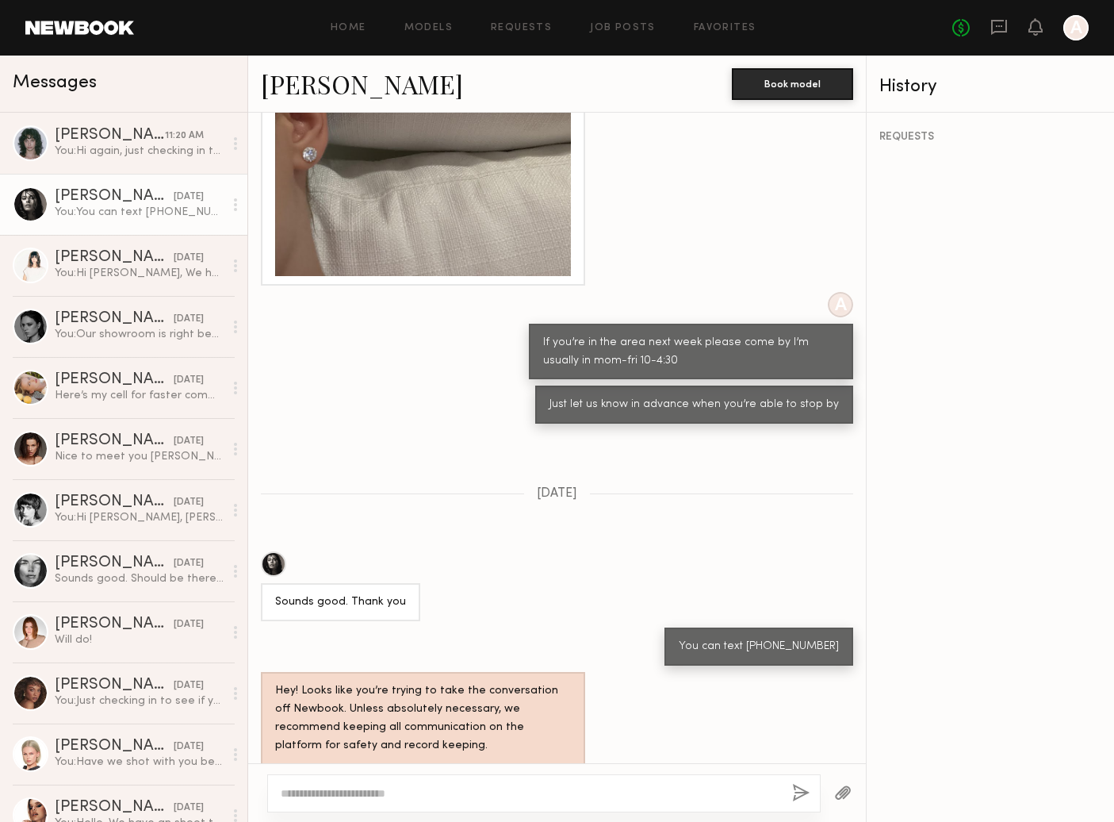
click at [344, 68] on link "[PERSON_NAME]" at bounding box center [362, 84] width 202 height 34
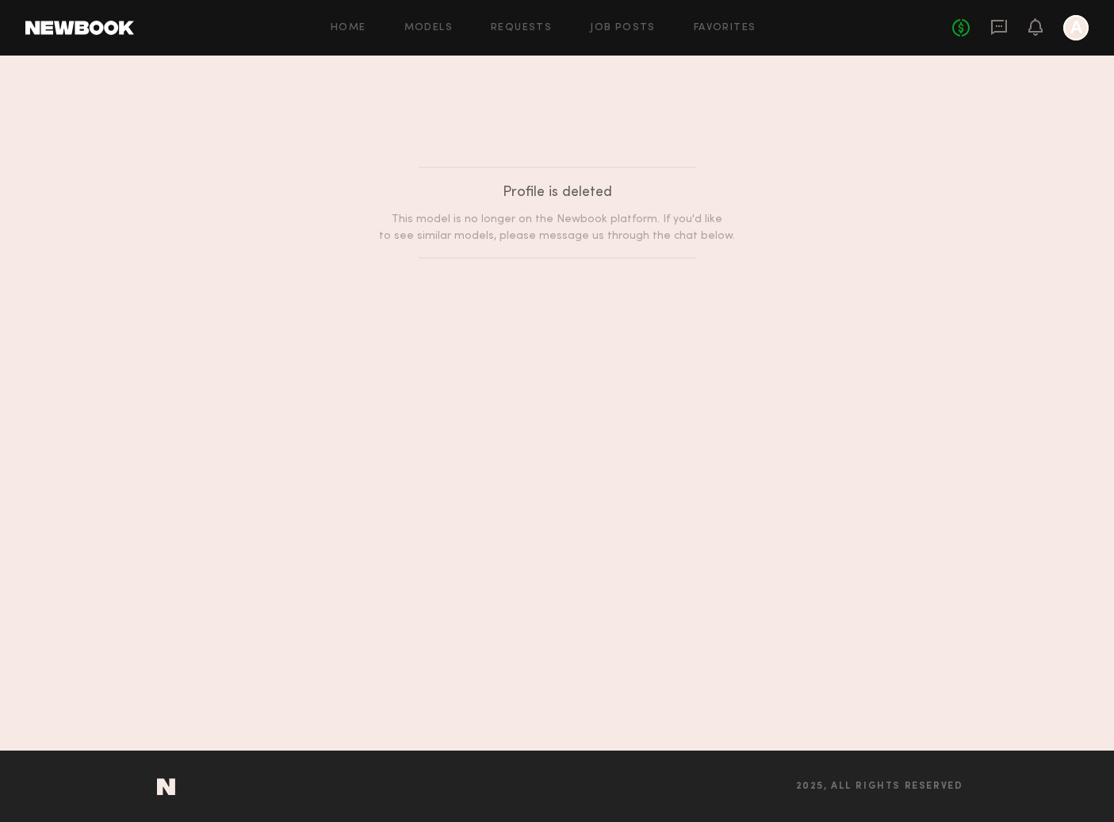
click at [989, 34] on div "No fees up to $5,000 A" at bounding box center [1021, 27] width 136 height 25
click at [992, 31] on icon at bounding box center [999, 27] width 16 height 15
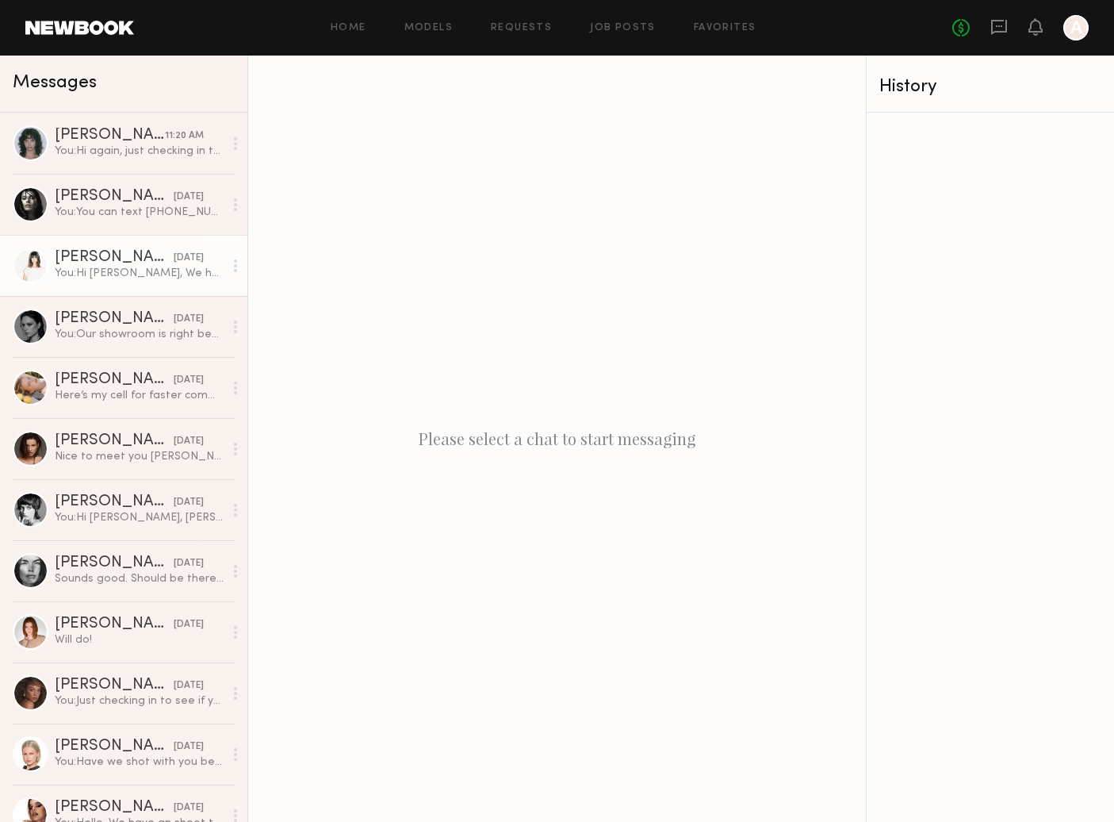
click at [85, 268] on div "You: Hi Samantha, We have an upcoming shoot and wanted to get your availability" at bounding box center [139, 273] width 169 height 15
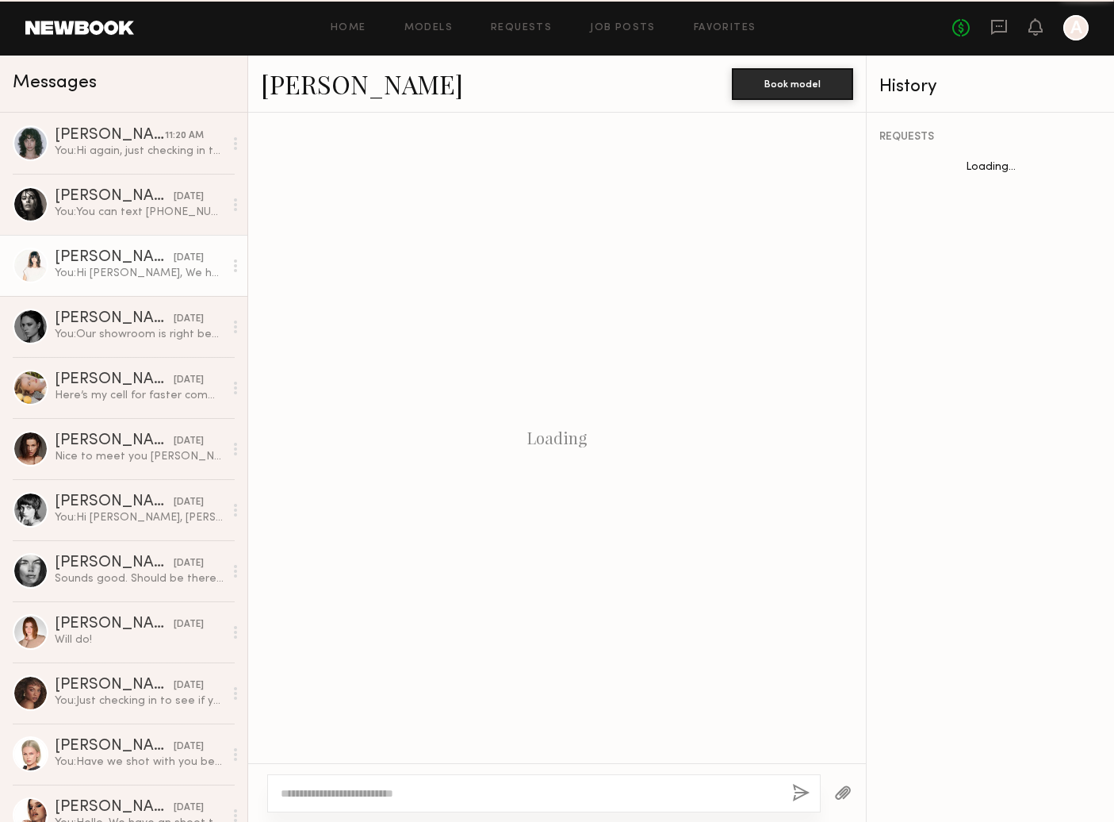
scroll to position [194, 0]
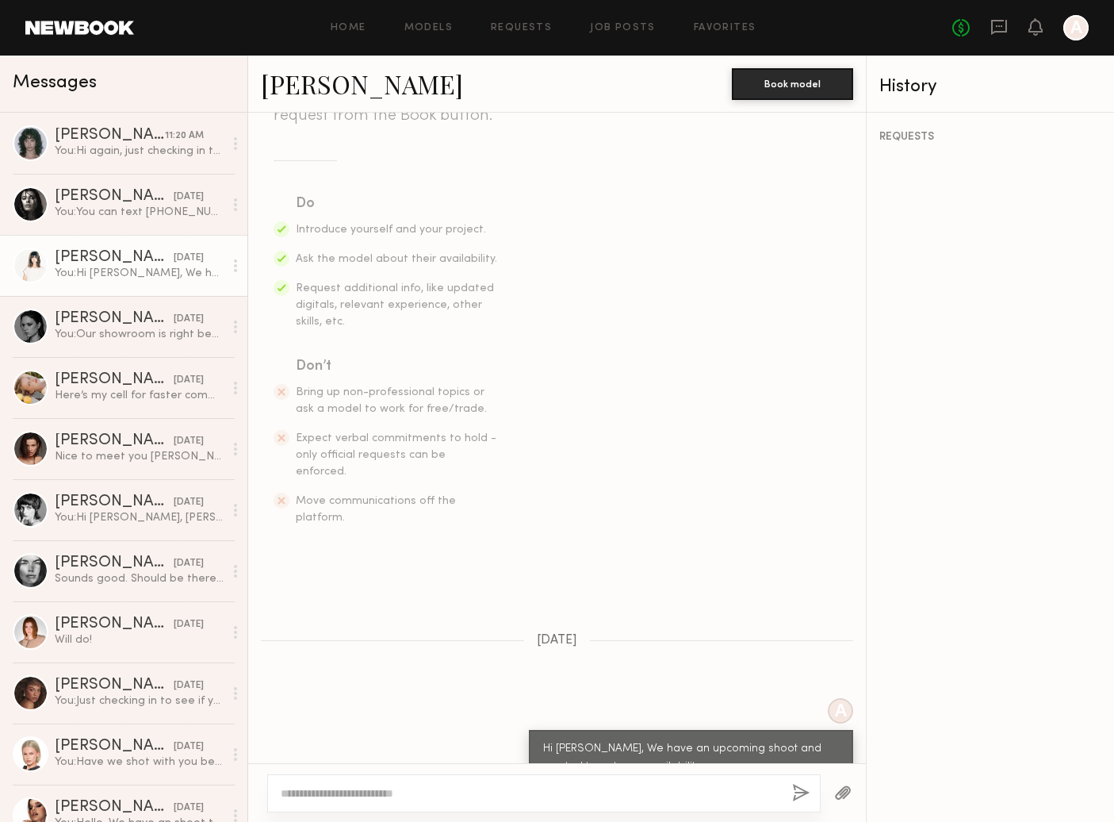
click at [30, 266] on div at bounding box center [31, 265] width 36 height 36
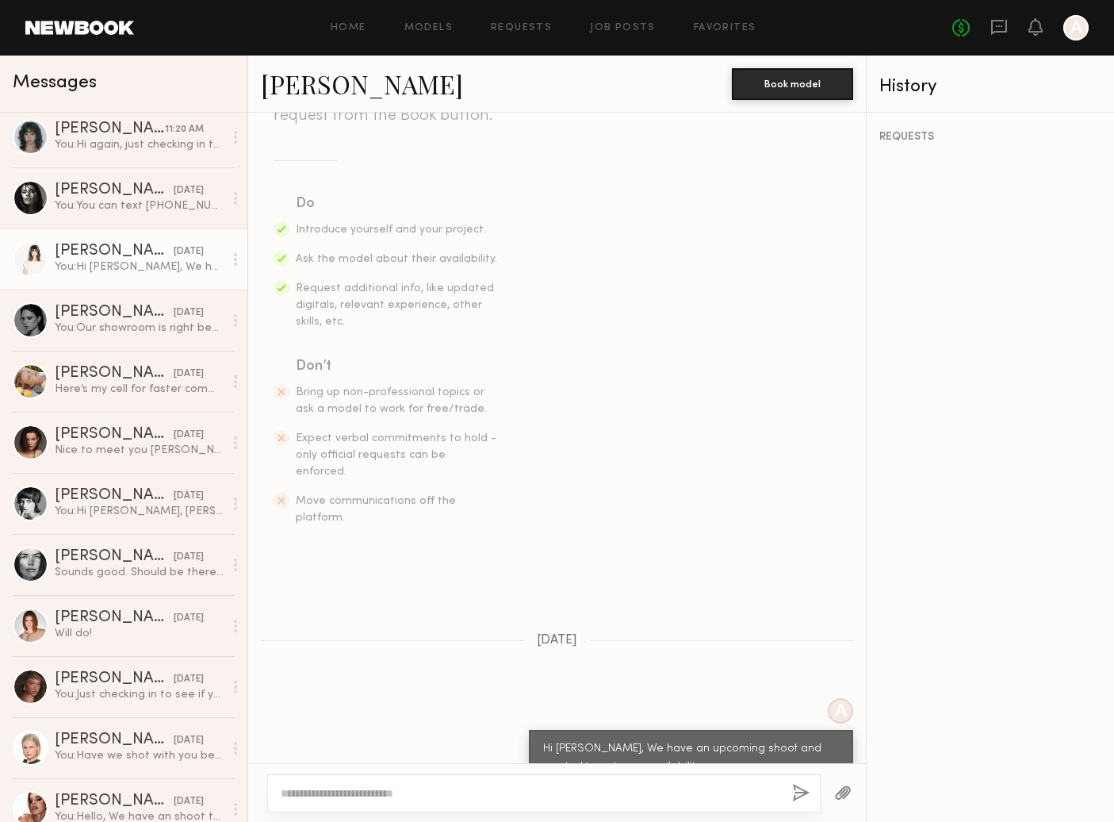
scroll to position [3, 0]
drag, startPoint x: 86, startPoint y: 250, endPoint x: 95, endPoint y: 254, distance: 10.3
click at [86, 250] on div "[PERSON_NAME]" at bounding box center [114, 252] width 119 height 16
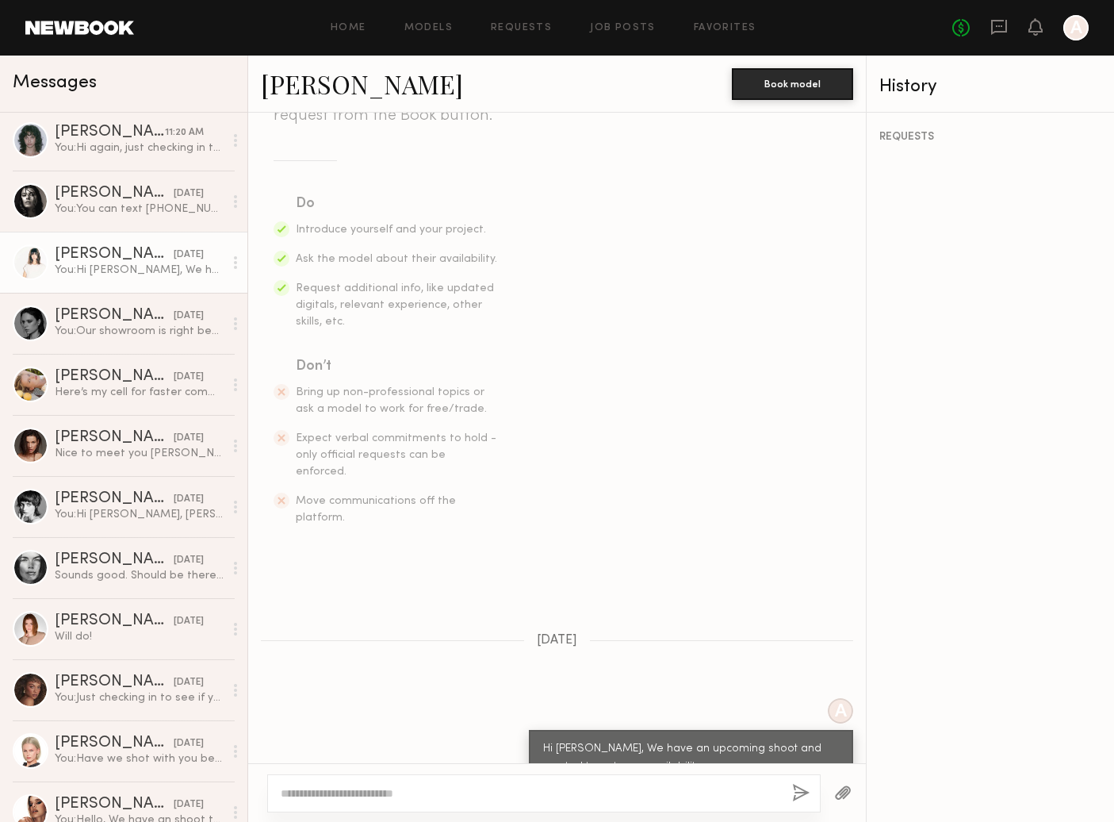
scroll to position [1, 0]
click at [317, 84] on link "[PERSON_NAME]" at bounding box center [362, 84] width 202 height 34
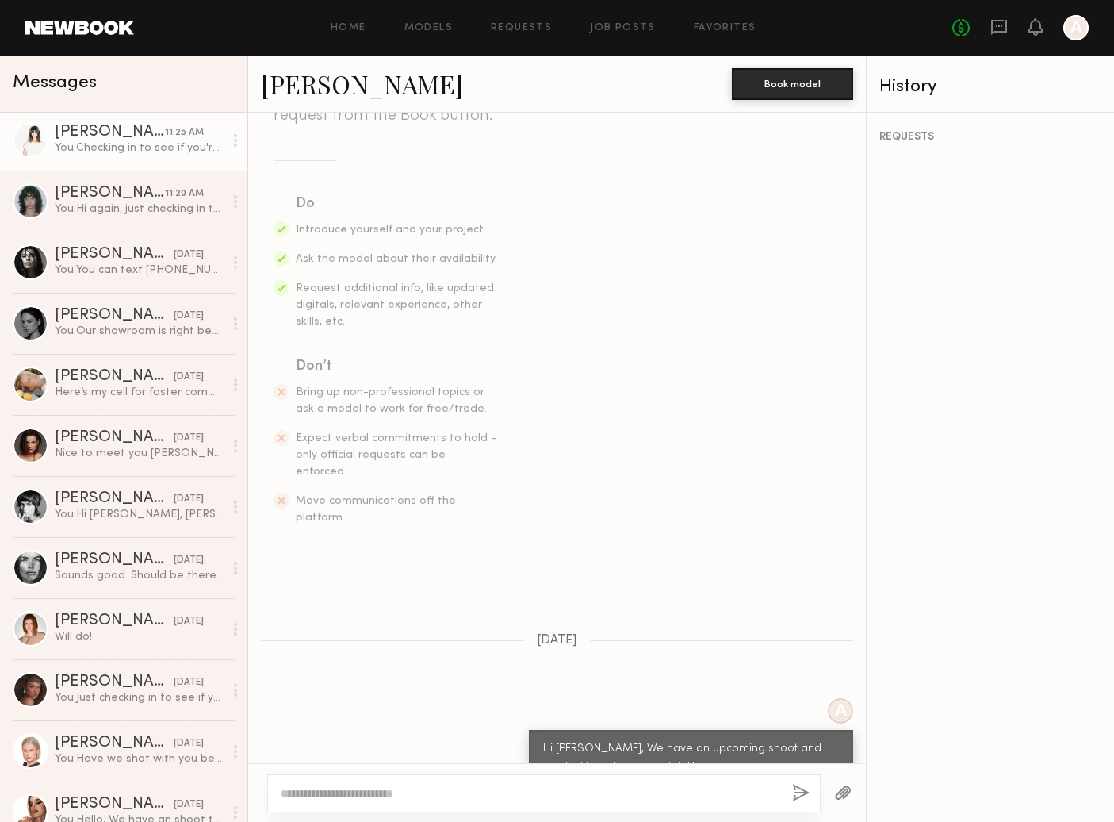
scroll to position [497, 0]
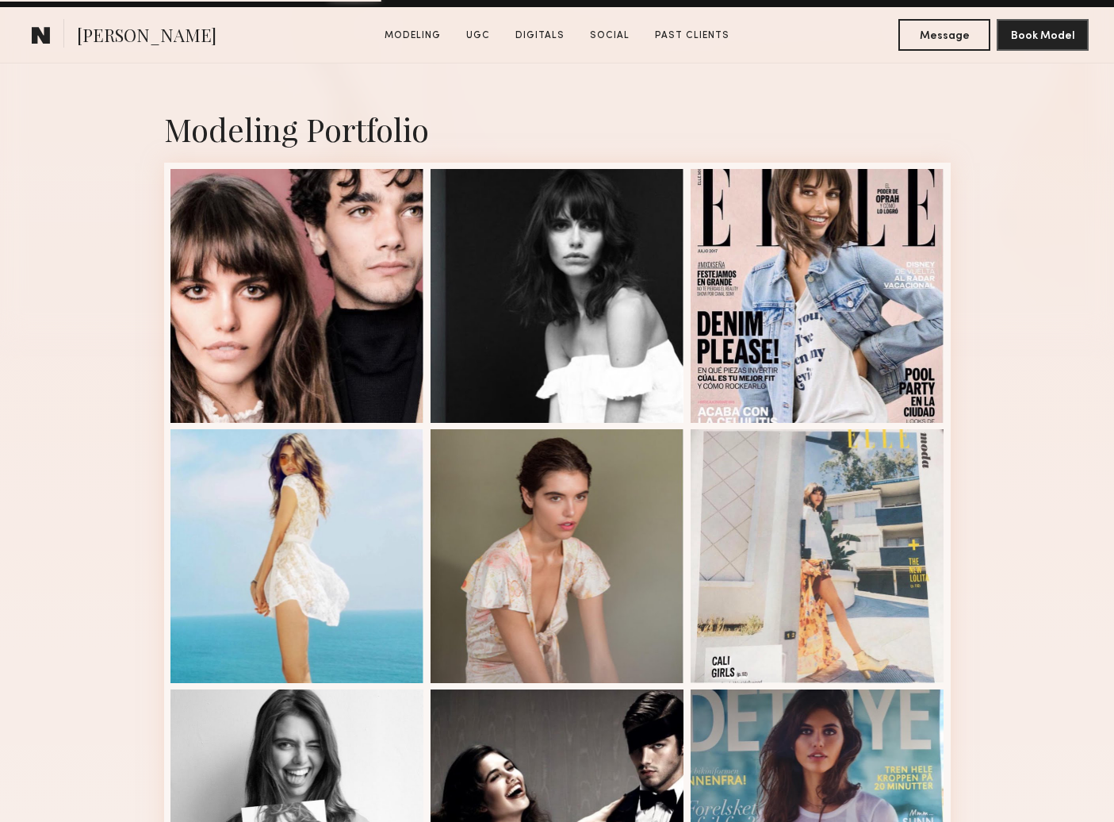
scroll to position [348, 0]
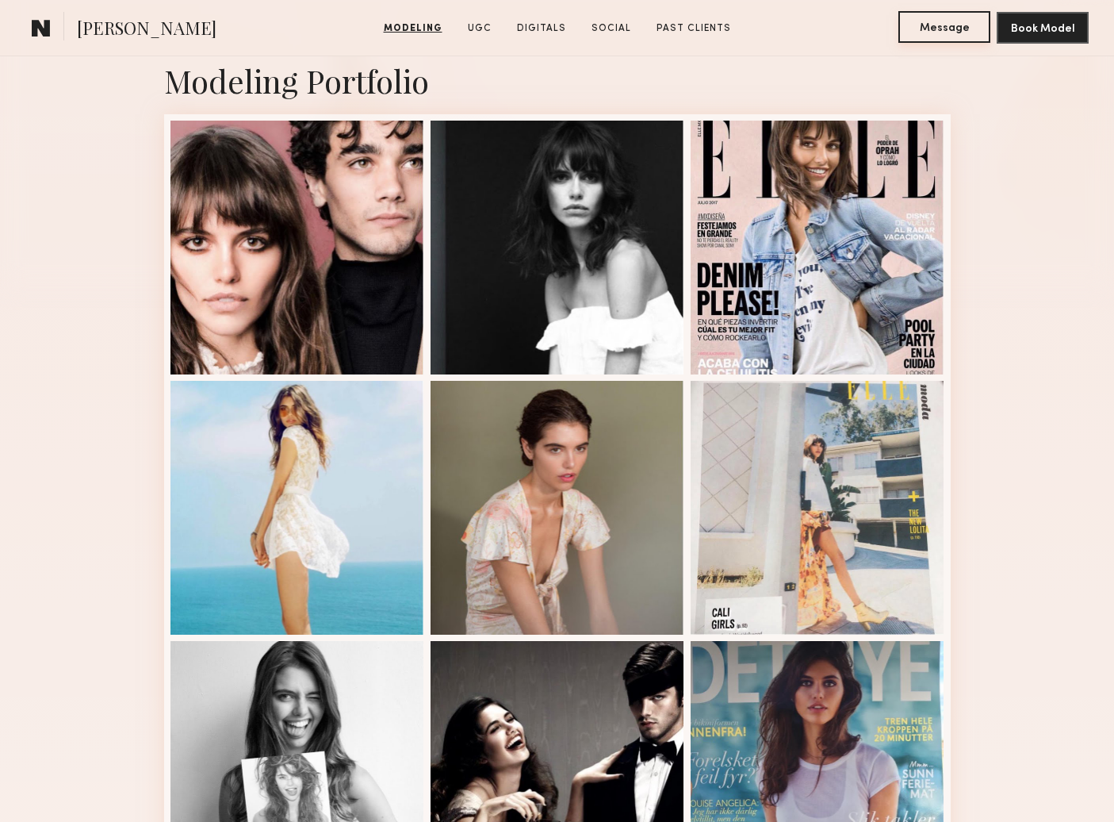
click at [915, 34] on button "Message" at bounding box center [945, 27] width 92 height 32
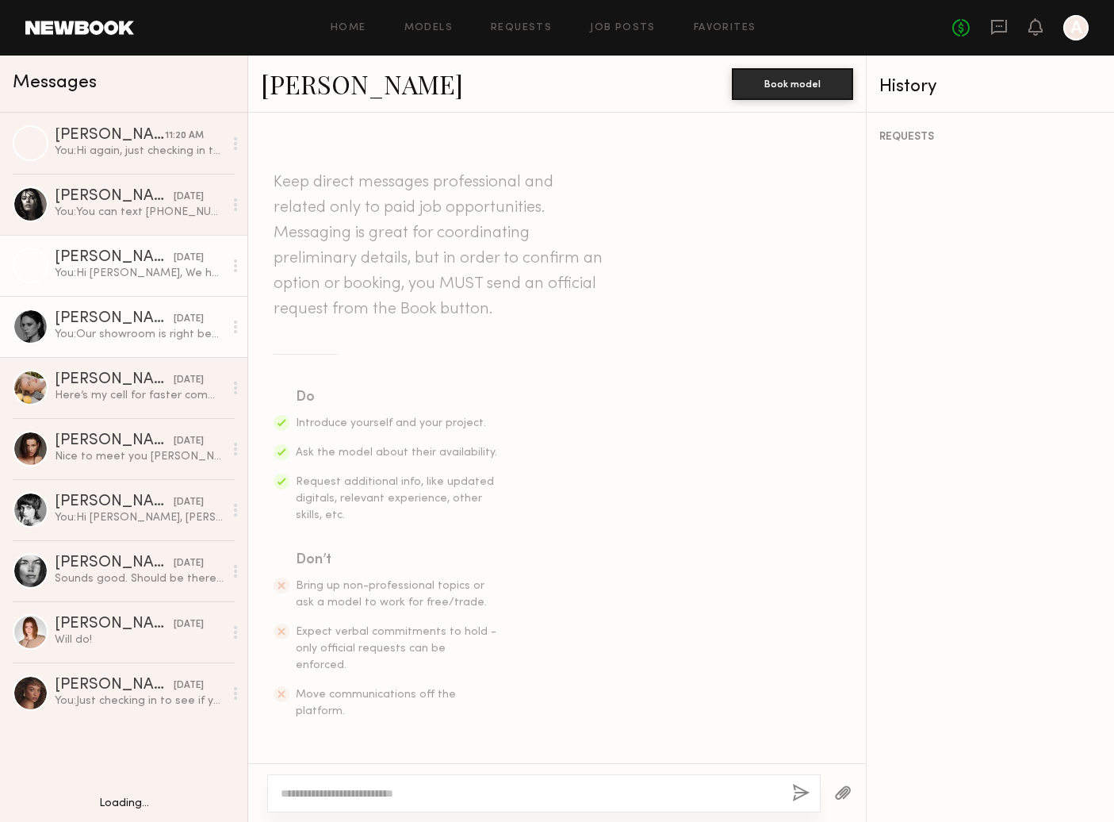
scroll to position [194, 0]
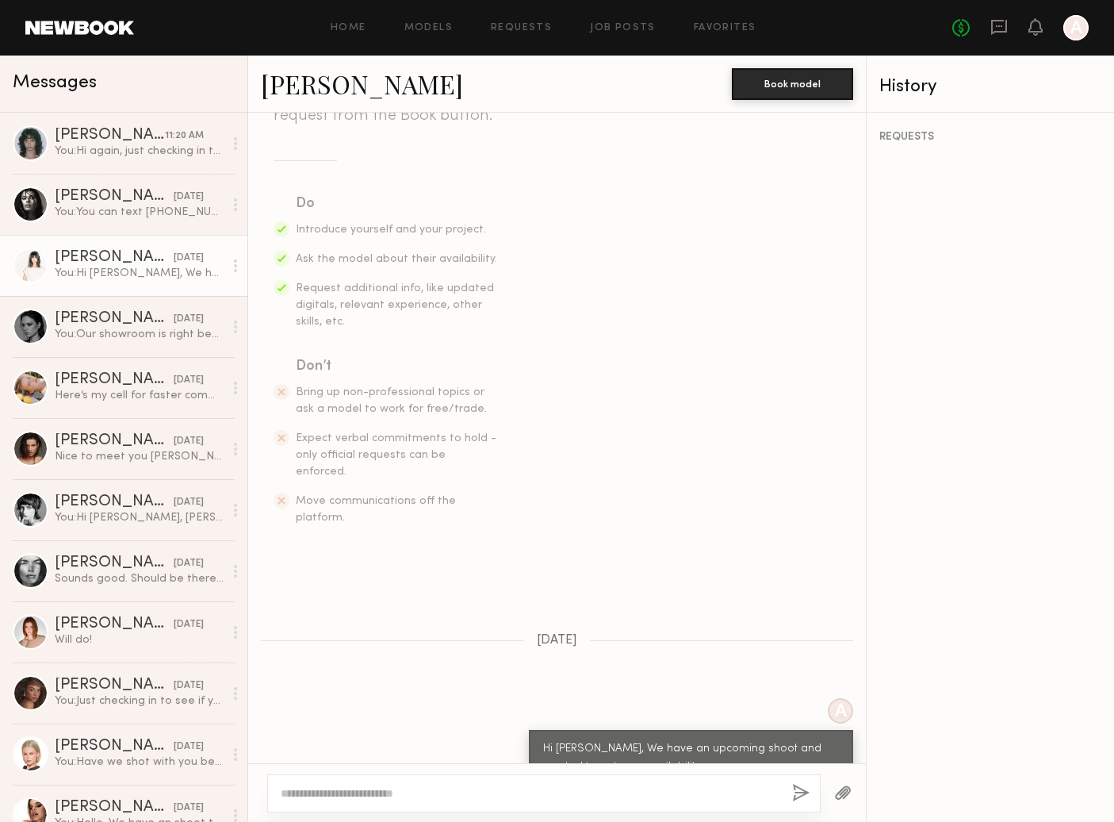
drag, startPoint x: 435, startPoint y: 784, endPoint x: 444, endPoint y: 766, distance: 20.2
click at [435, 784] on div at bounding box center [544, 793] width 554 height 38
click at [447, 806] on div at bounding box center [544, 793] width 554 height 38
click at [456, 790] on textarea at bounding box center [530, 793] width 499 height 16
type textarea "**********"
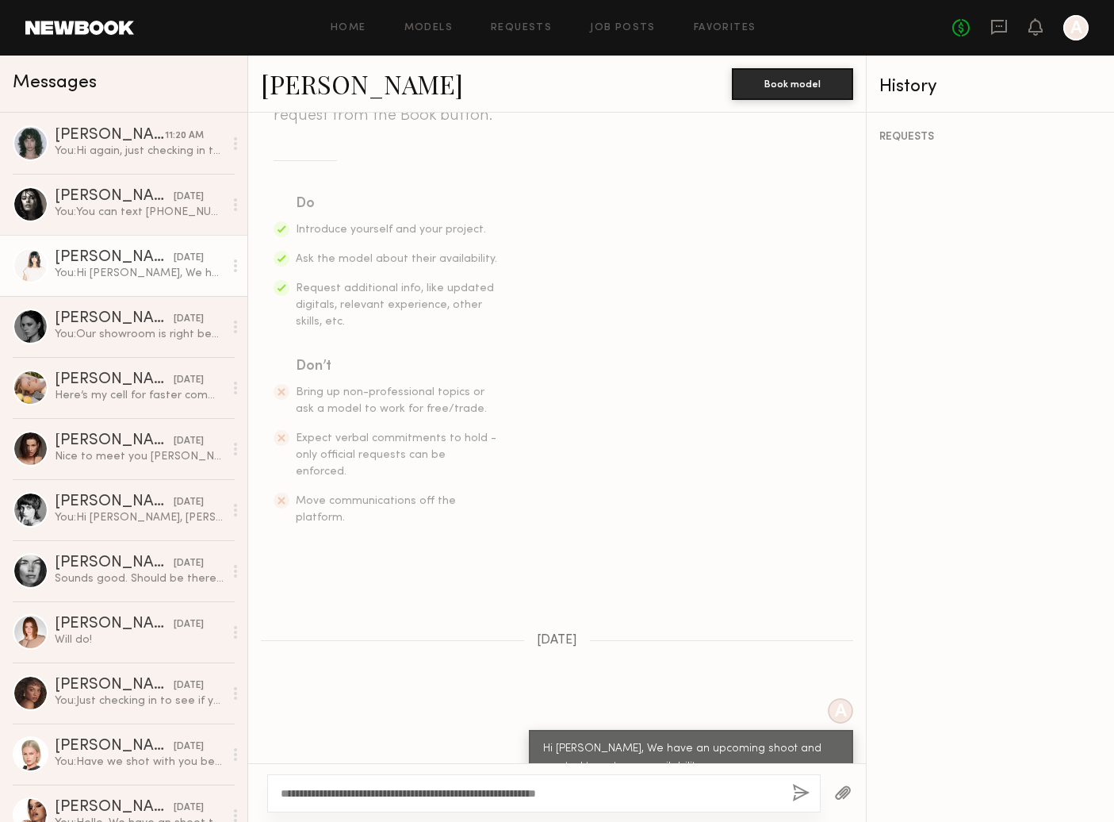
click at [799, 794] on button "button" at bounding box center [800, 794] width 17 height 20
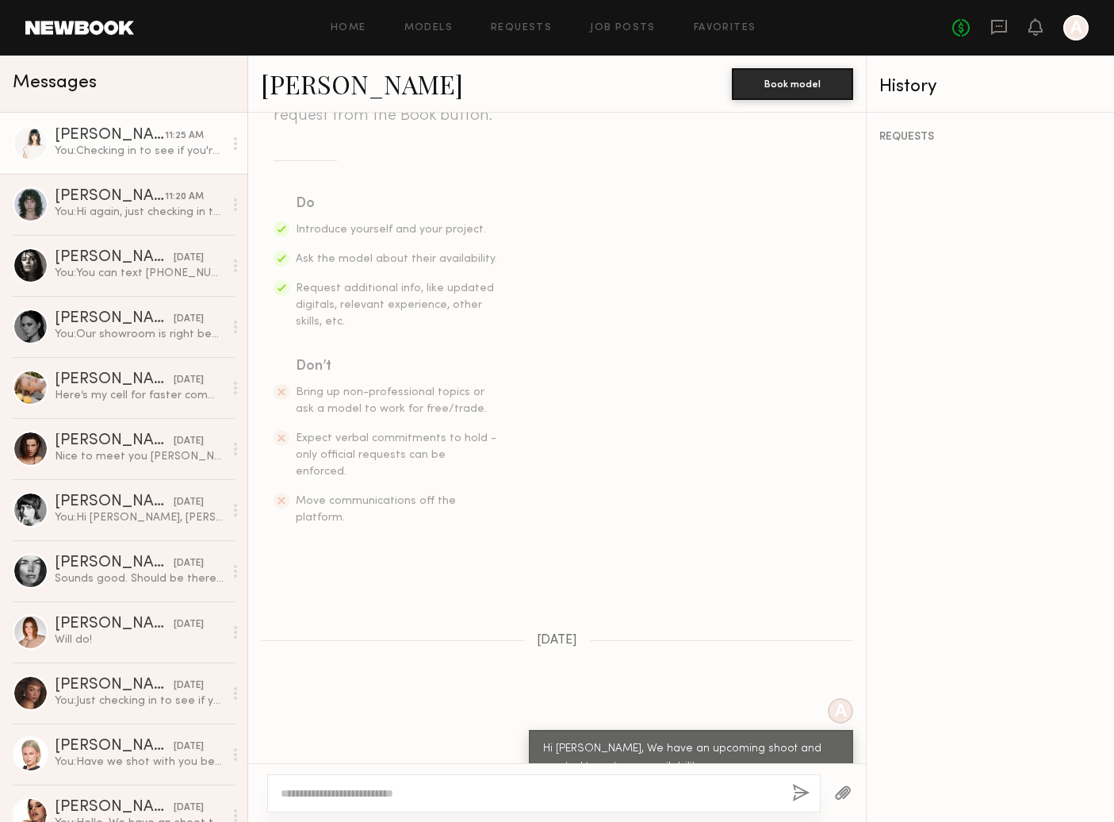
scroll to position [497, 0]
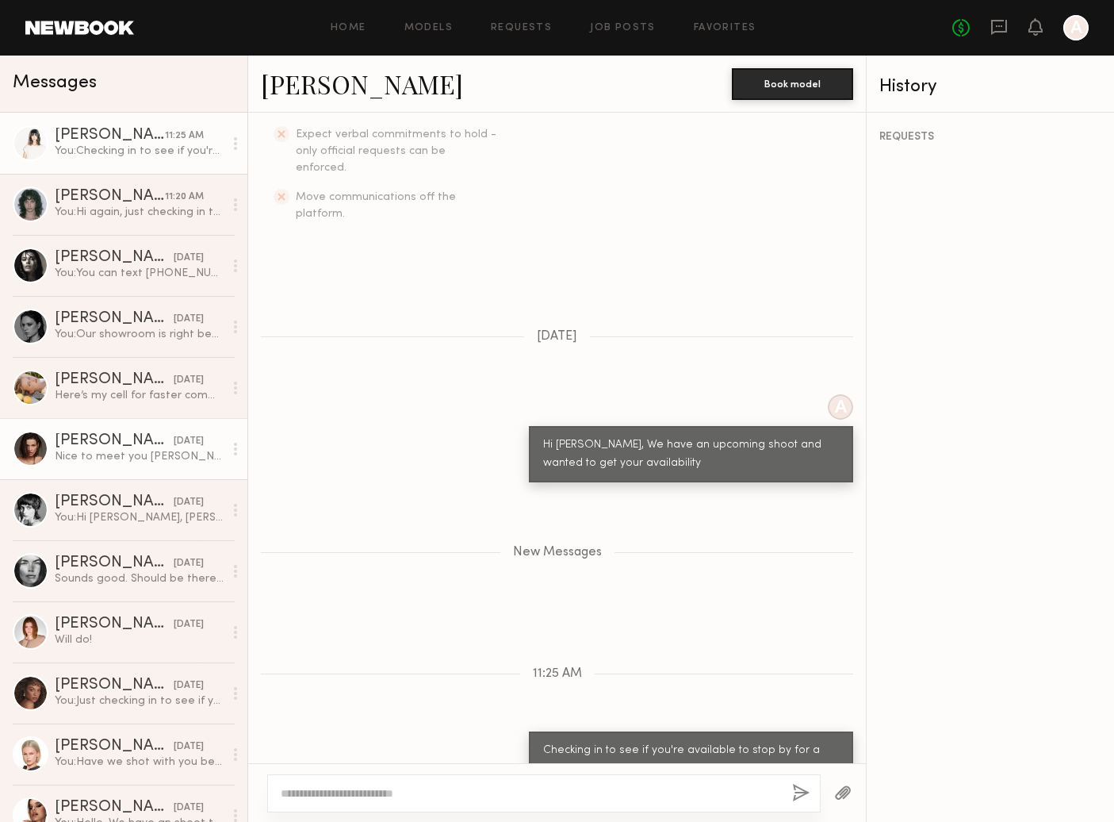
drag, startPoint x: 34, startPoint y: 448, endPoint x: 70, endPoint y: 464, distance: 39.1
click at [34, 448] on div at bounding box center [31, 449] width 36 height 36
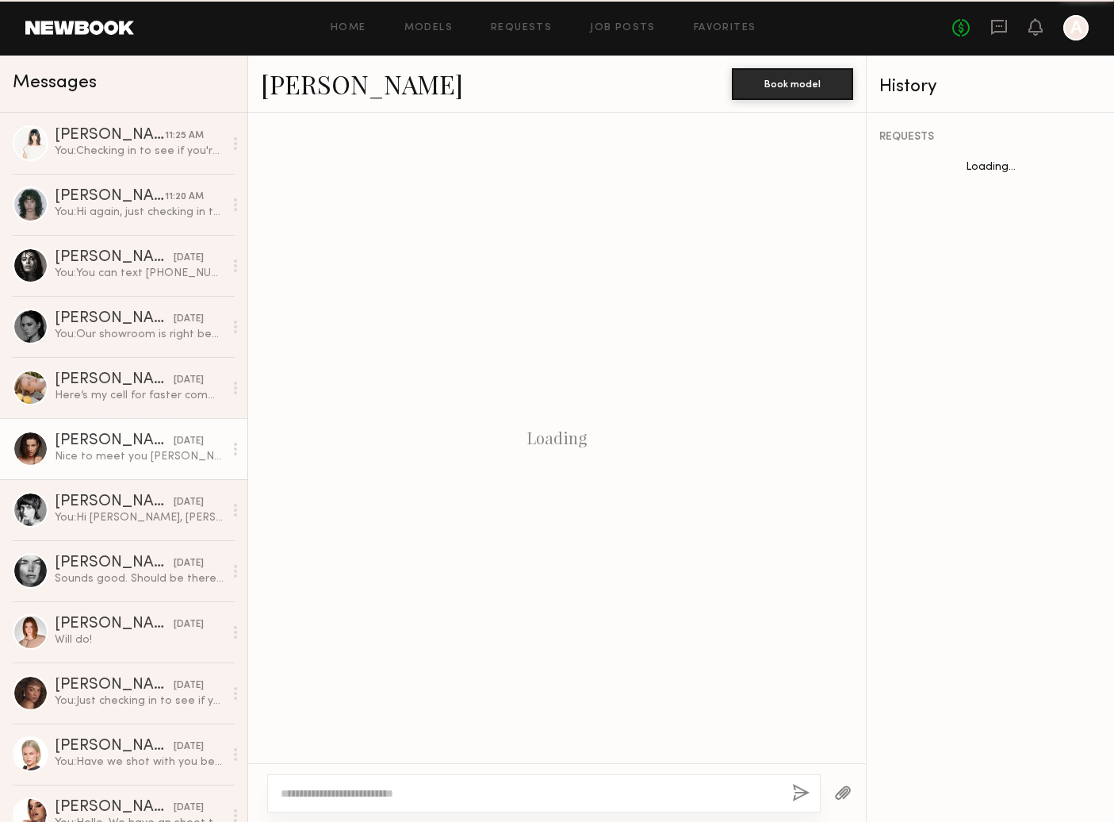
scroll to position [502, 0]
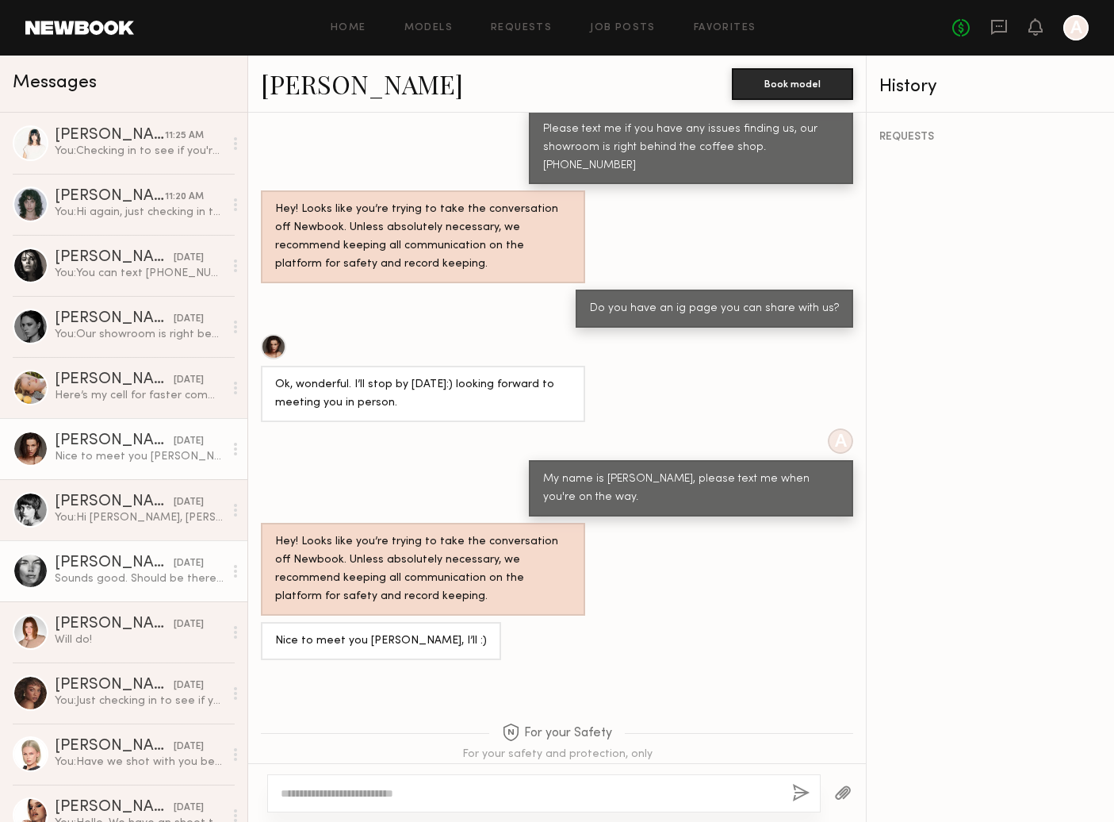
click at [33, 562] on div at bounding box center [31, 571] width 36 height 36
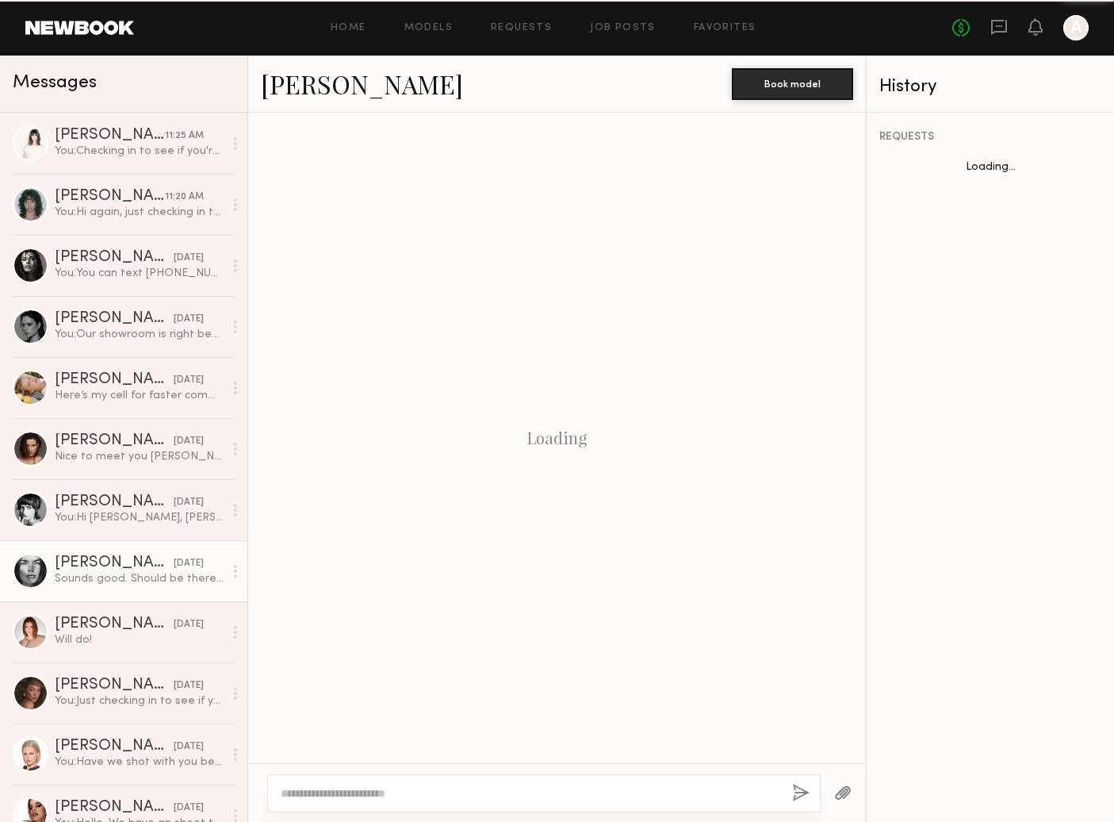
scroll to position [1407, 0]
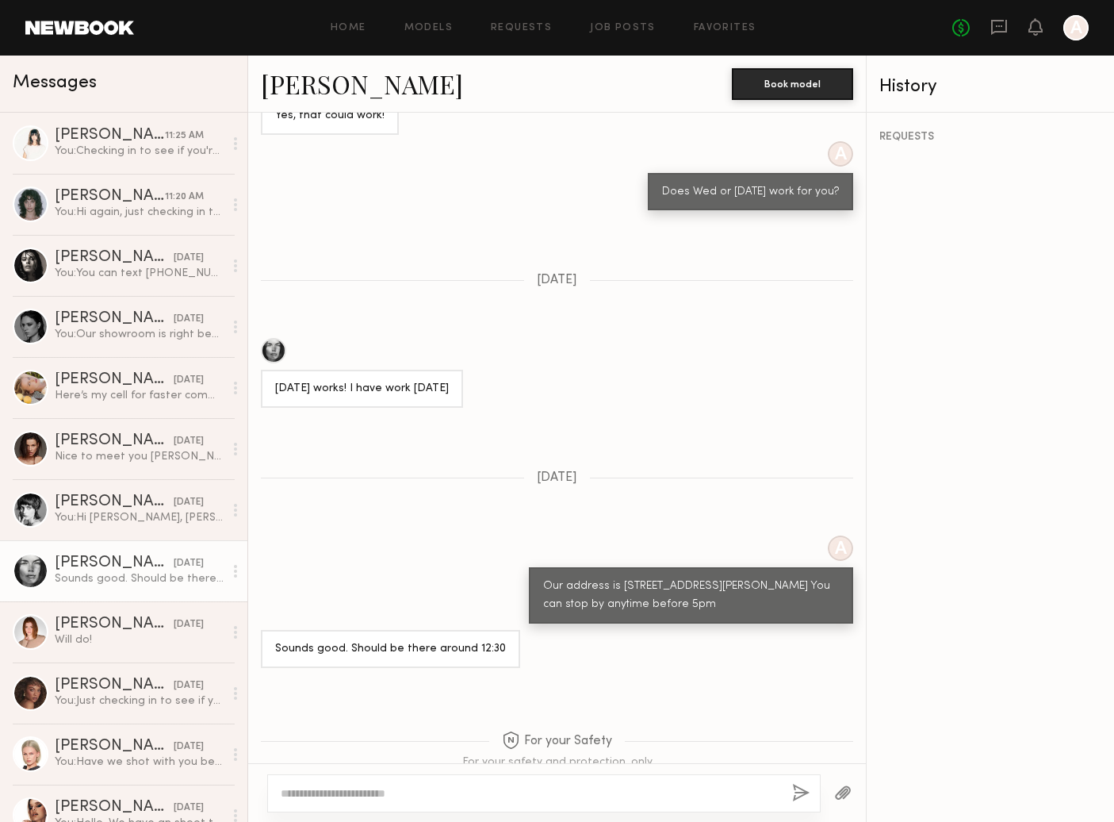
click at [32, 559] on div at bounding box center [31, 571] width 36 height 36
click at [284, 90] on link "[PERSON_NAME]" at bounding box center [362, 84] width 202 height 34
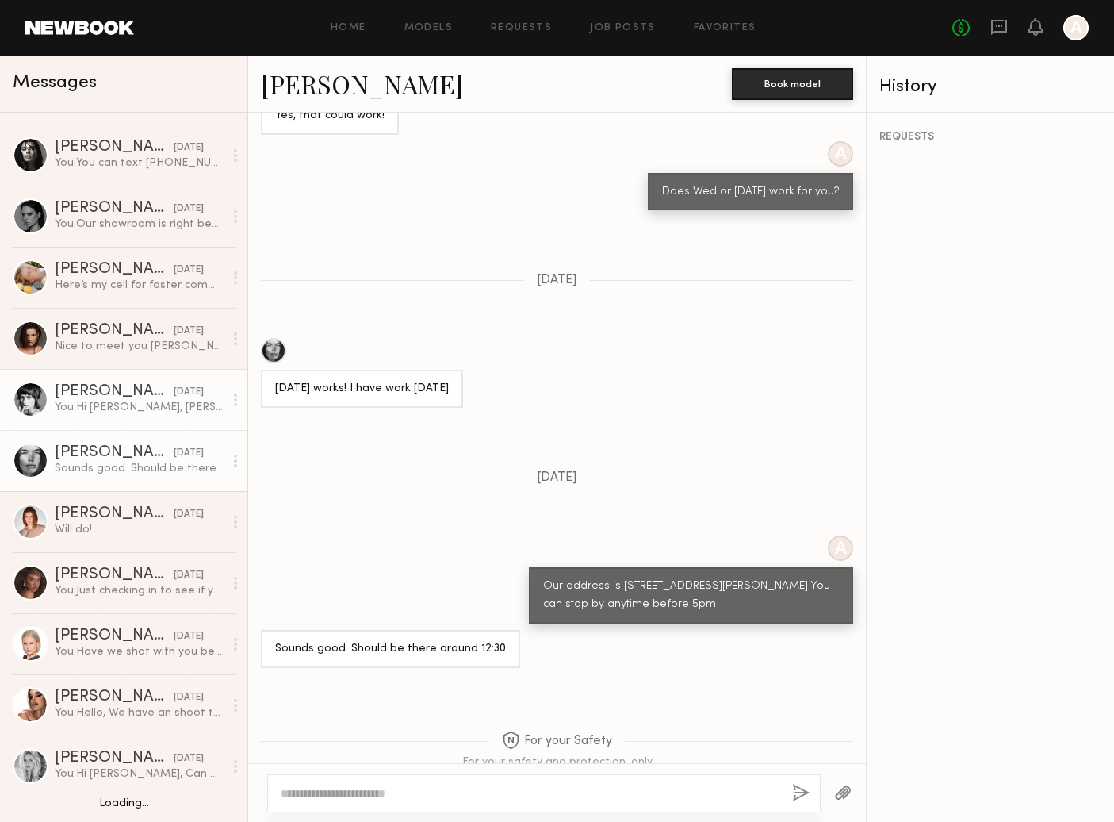
scroll to position [180, 0]
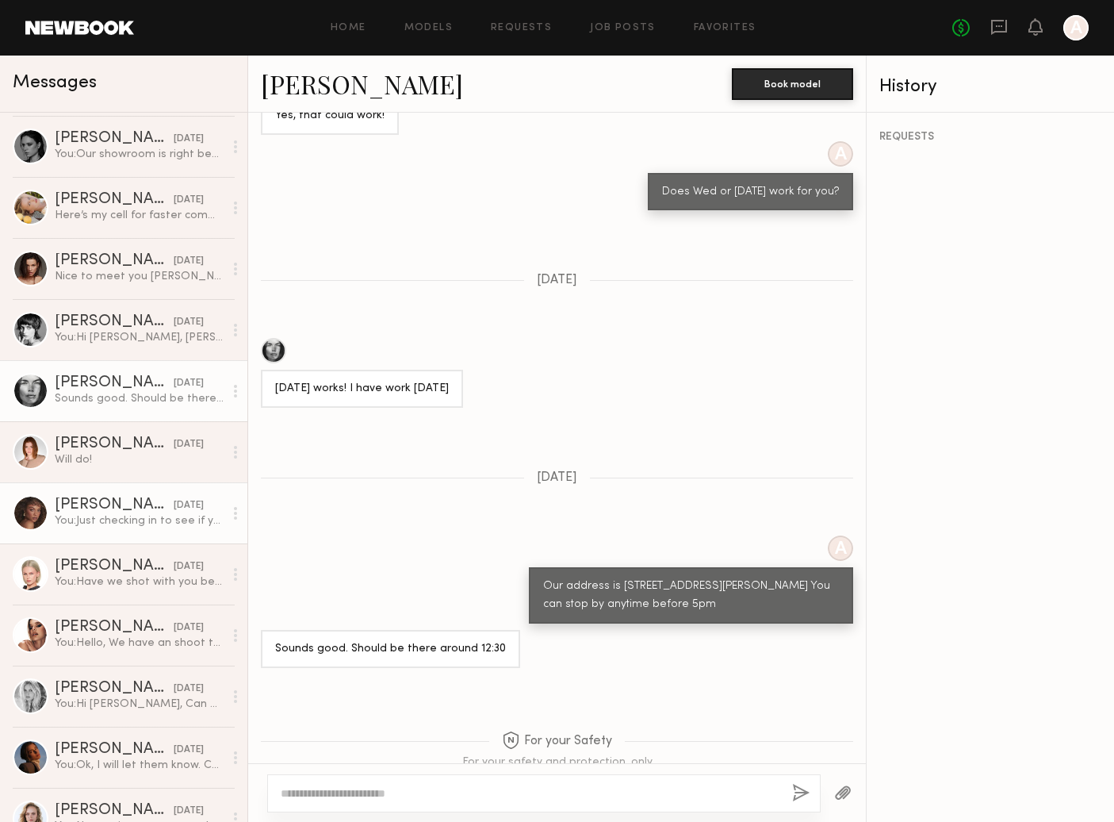
click at [88, 508] on div "[PERSON_NAME]" at bounding box center [114, 505] width 119 height 16
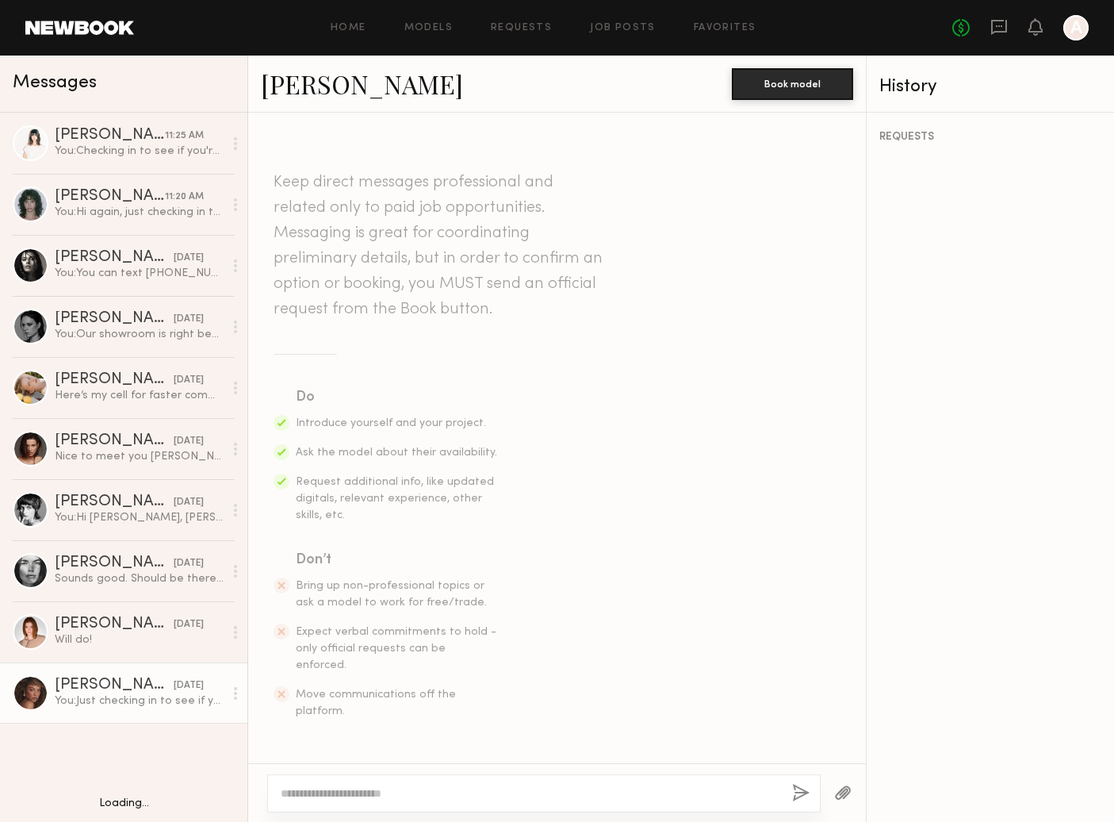
scroll to position [1423, 0]
